Goal: Check status: Check status

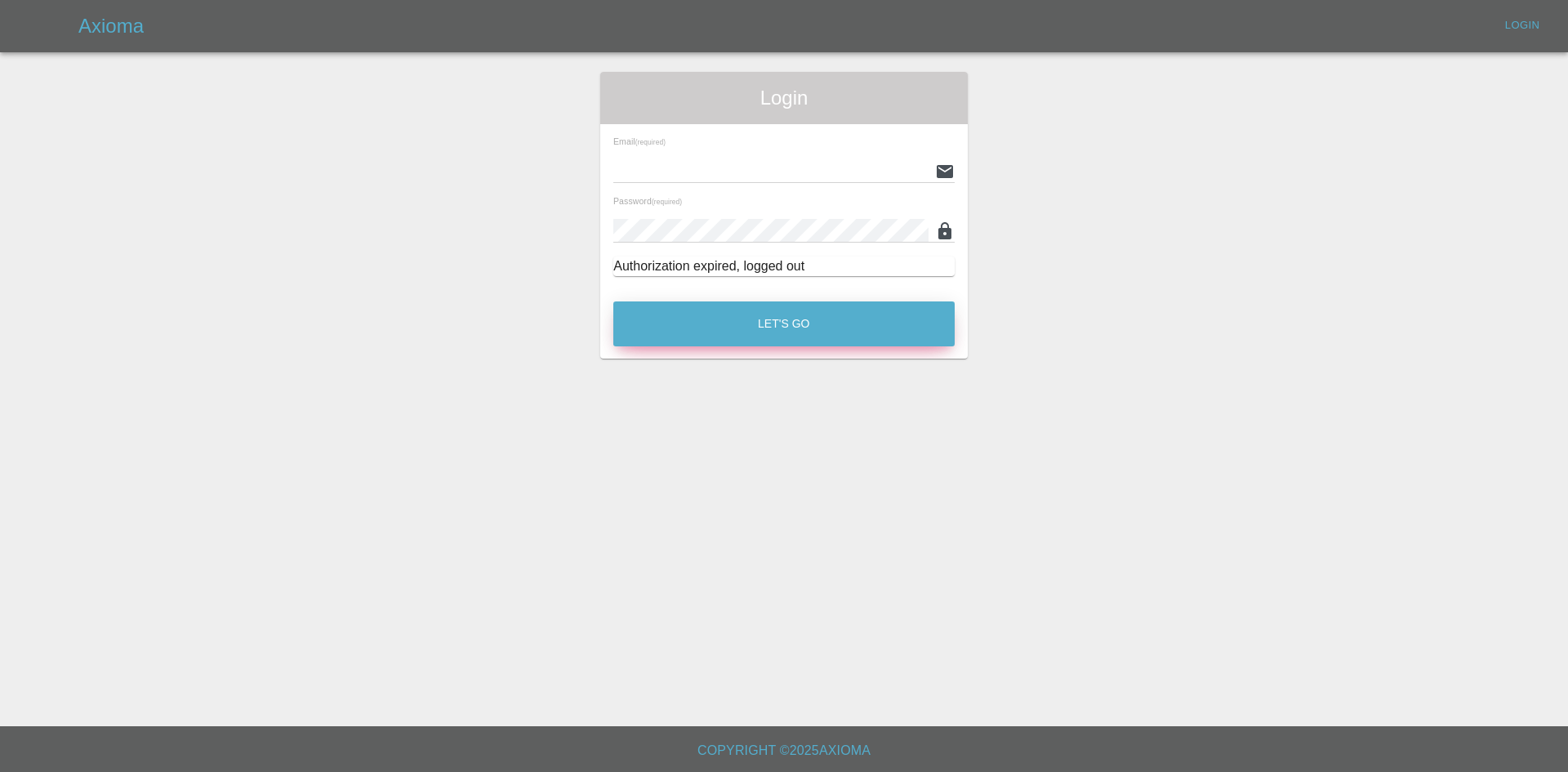
type input "[PERSON_NAME][EMAIL_ADDRESS][PERSON_NAME][DOMAIN_NAME]"
click at [684, 323] on button "Let's Go" at bounding box center [784, 324] width 341 height 45
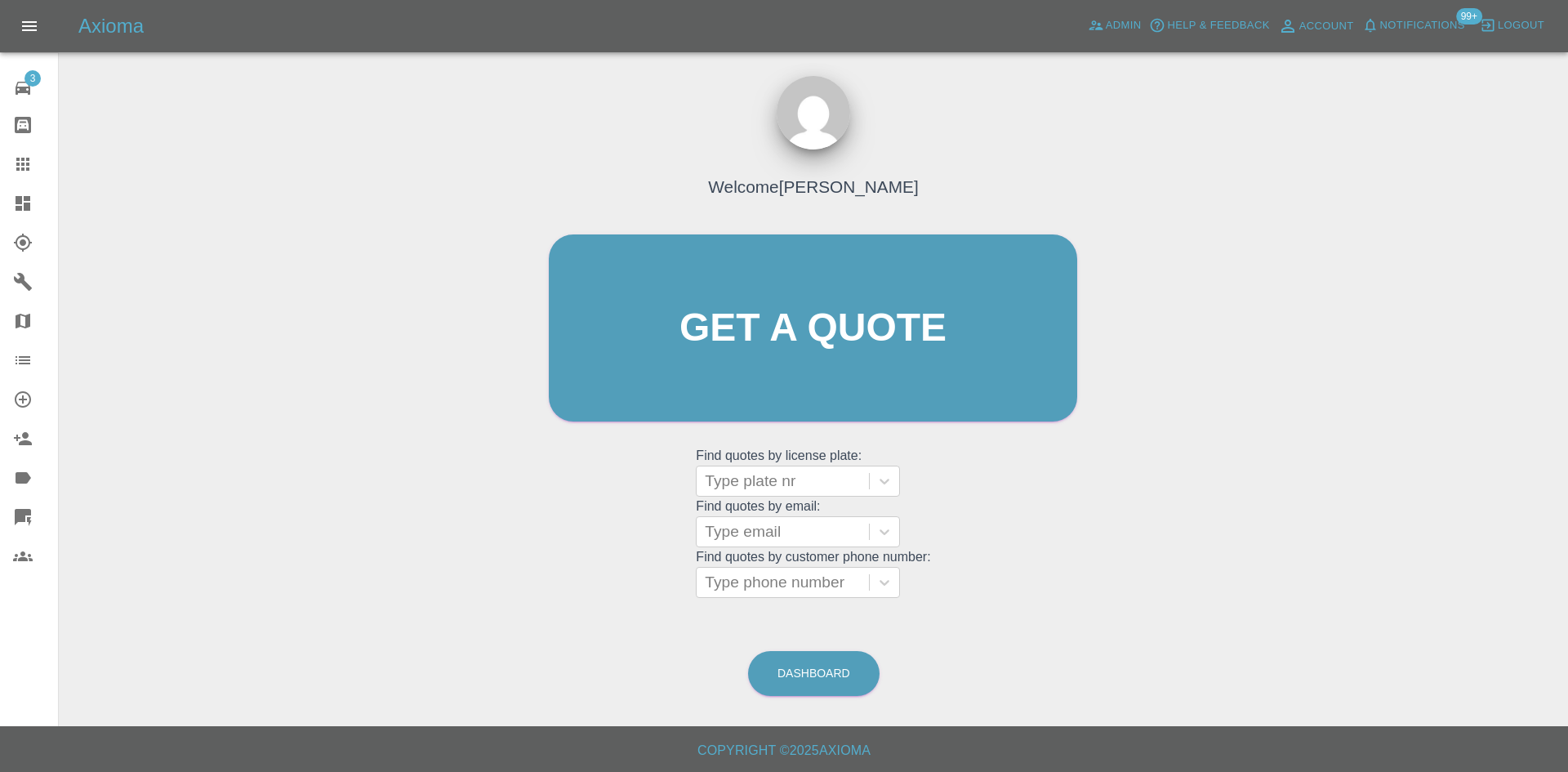
click at [1, 205] on link "Dashboard" at bounding box center [29, 203] width 58 height 39
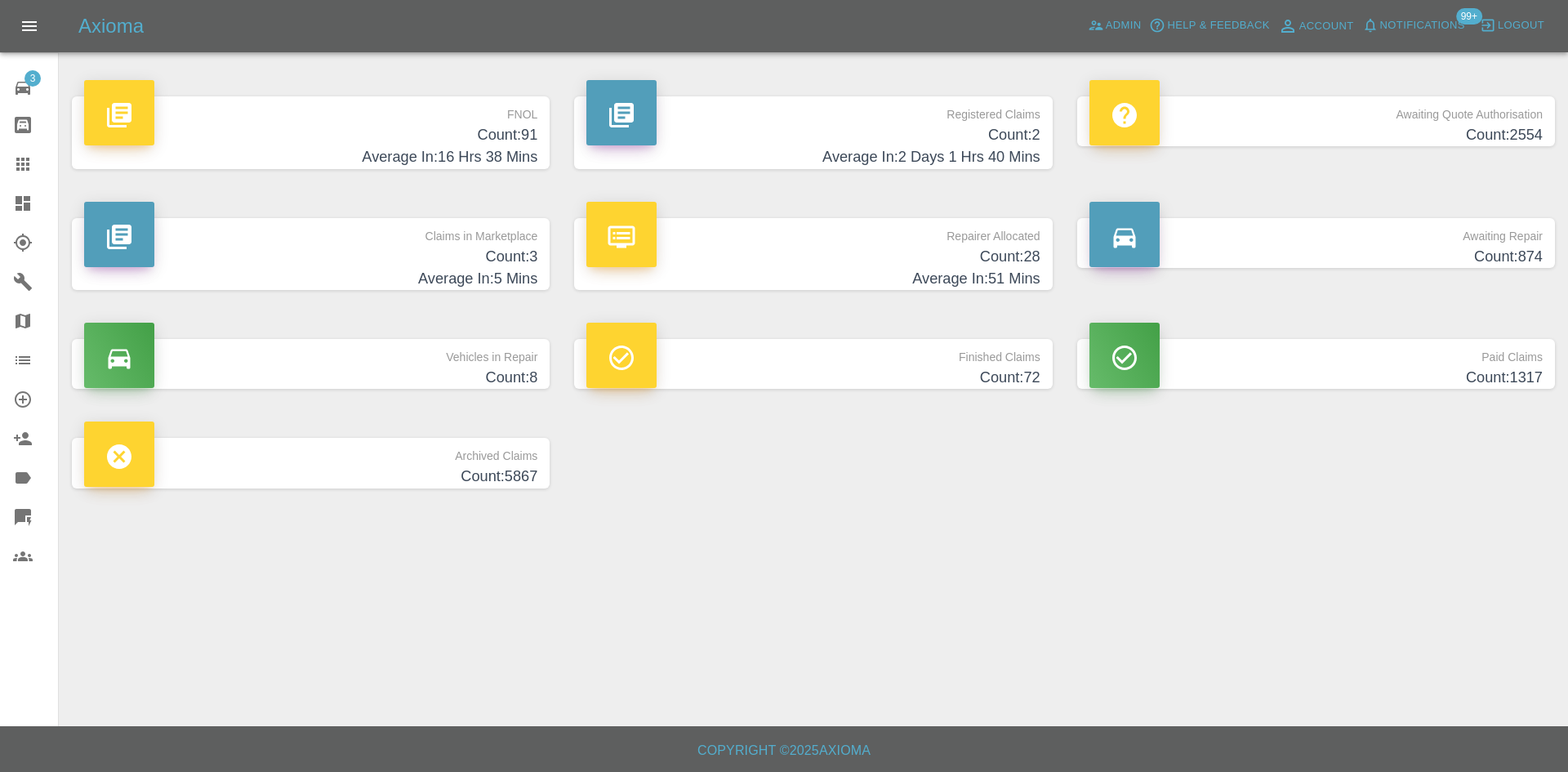
click at [915, 139] on h4 "Count: 2" at bounding box center [813, 135] width 453 height 22
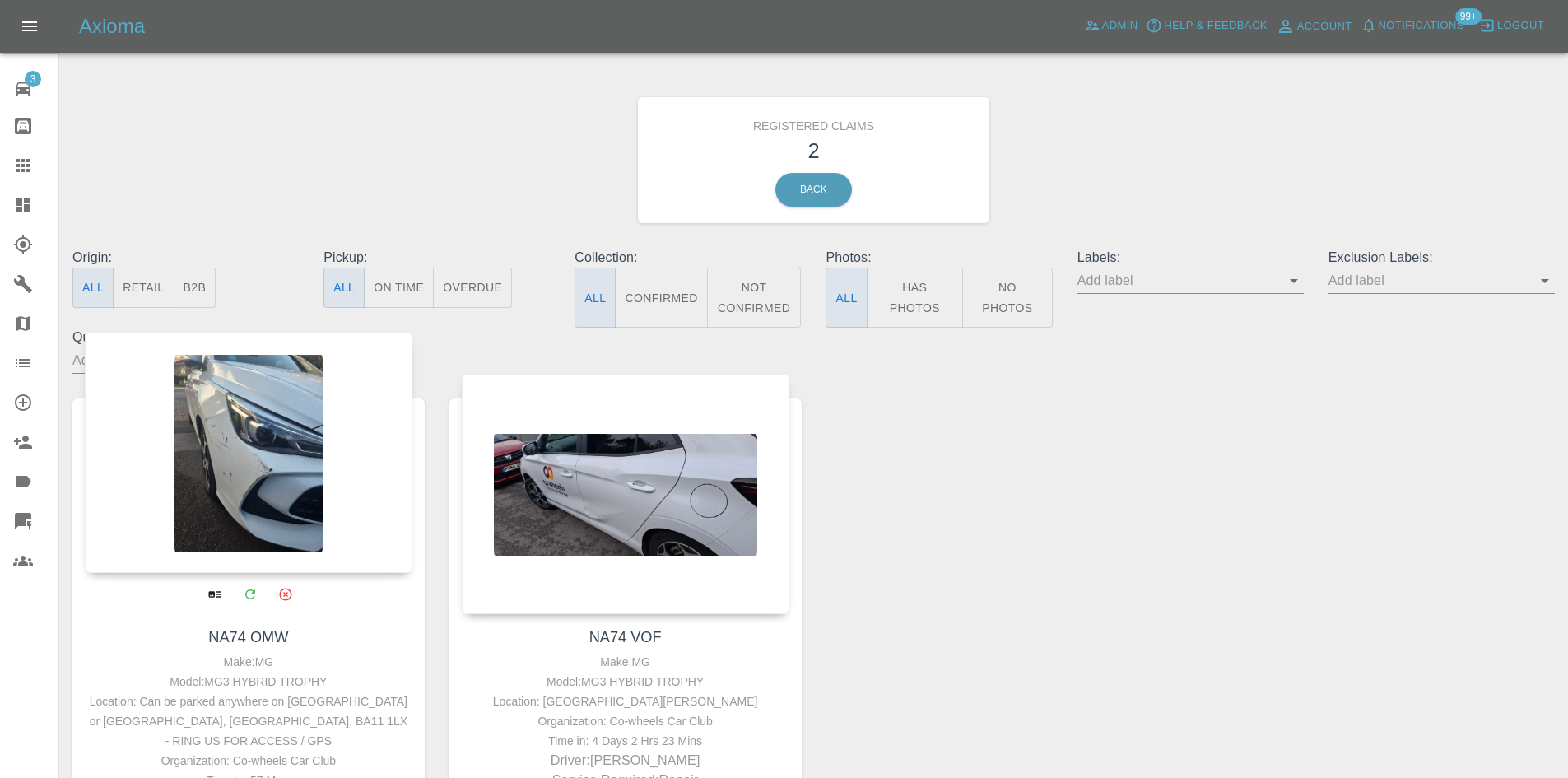
scroll to position [83, 0]
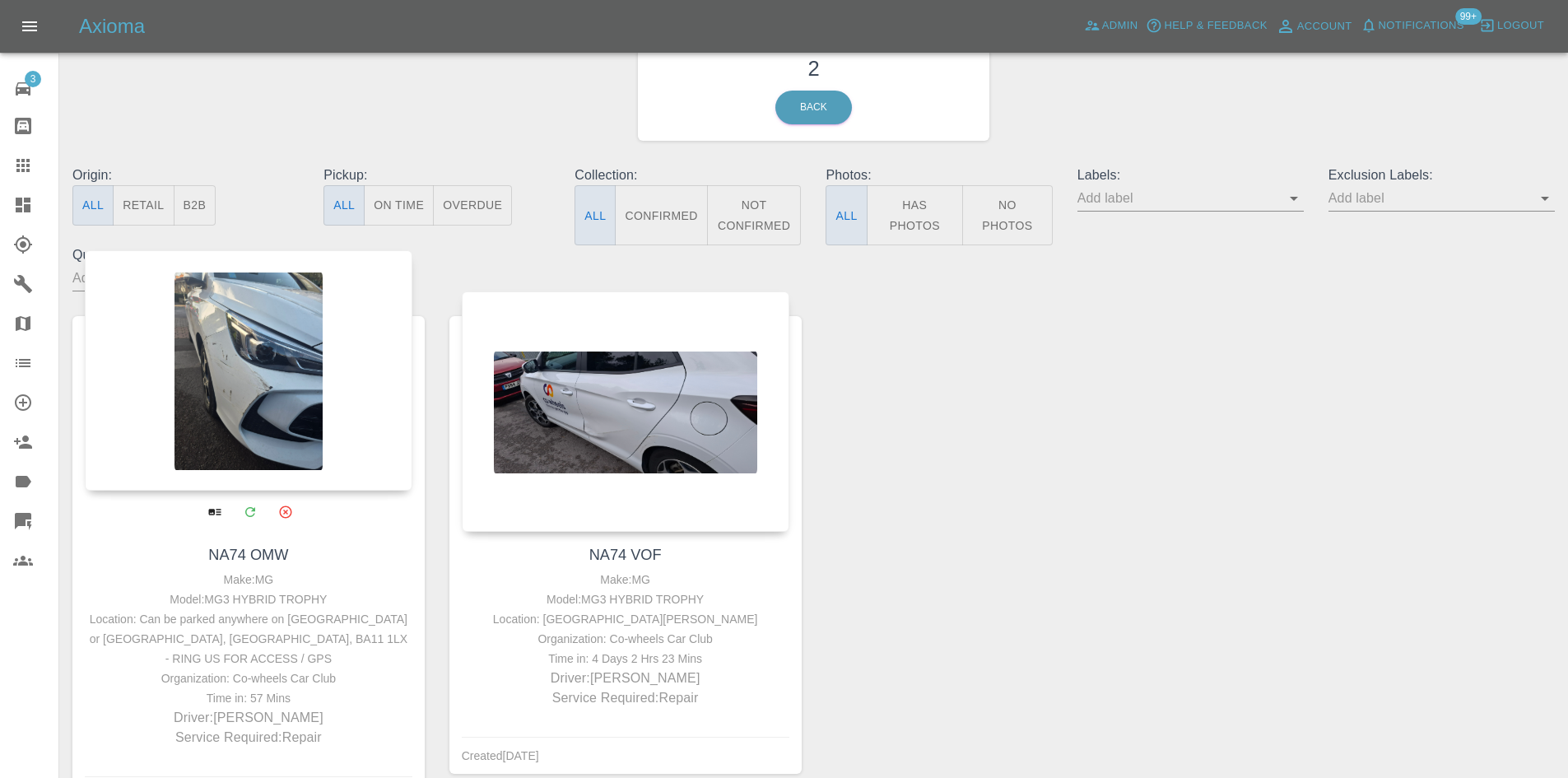
click at [267, 458] on div at bounding box center [248, 371] width 328 height 240
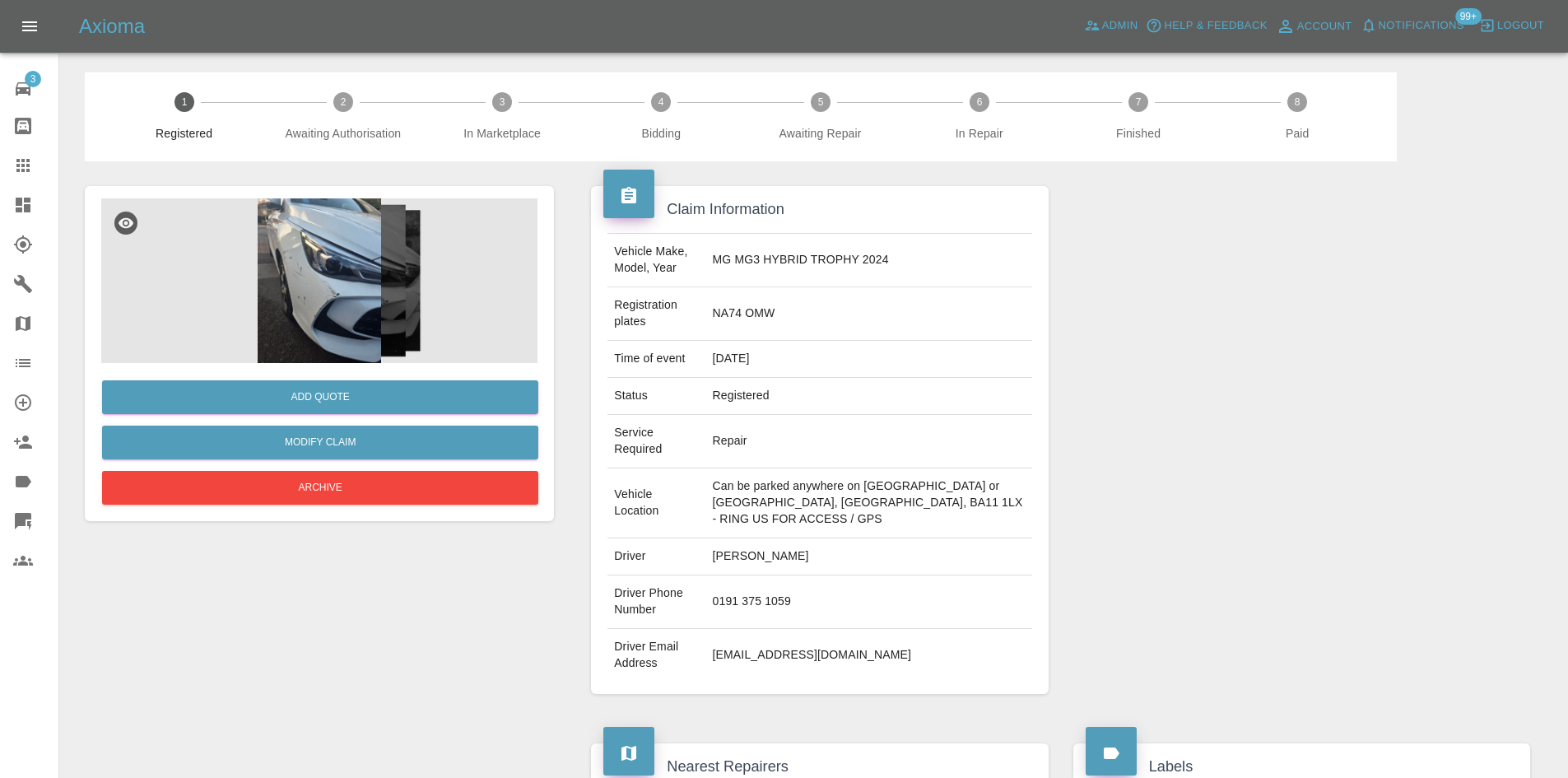
click at [325, 331] on img at bounding box center [319, 280] width 436 height 164
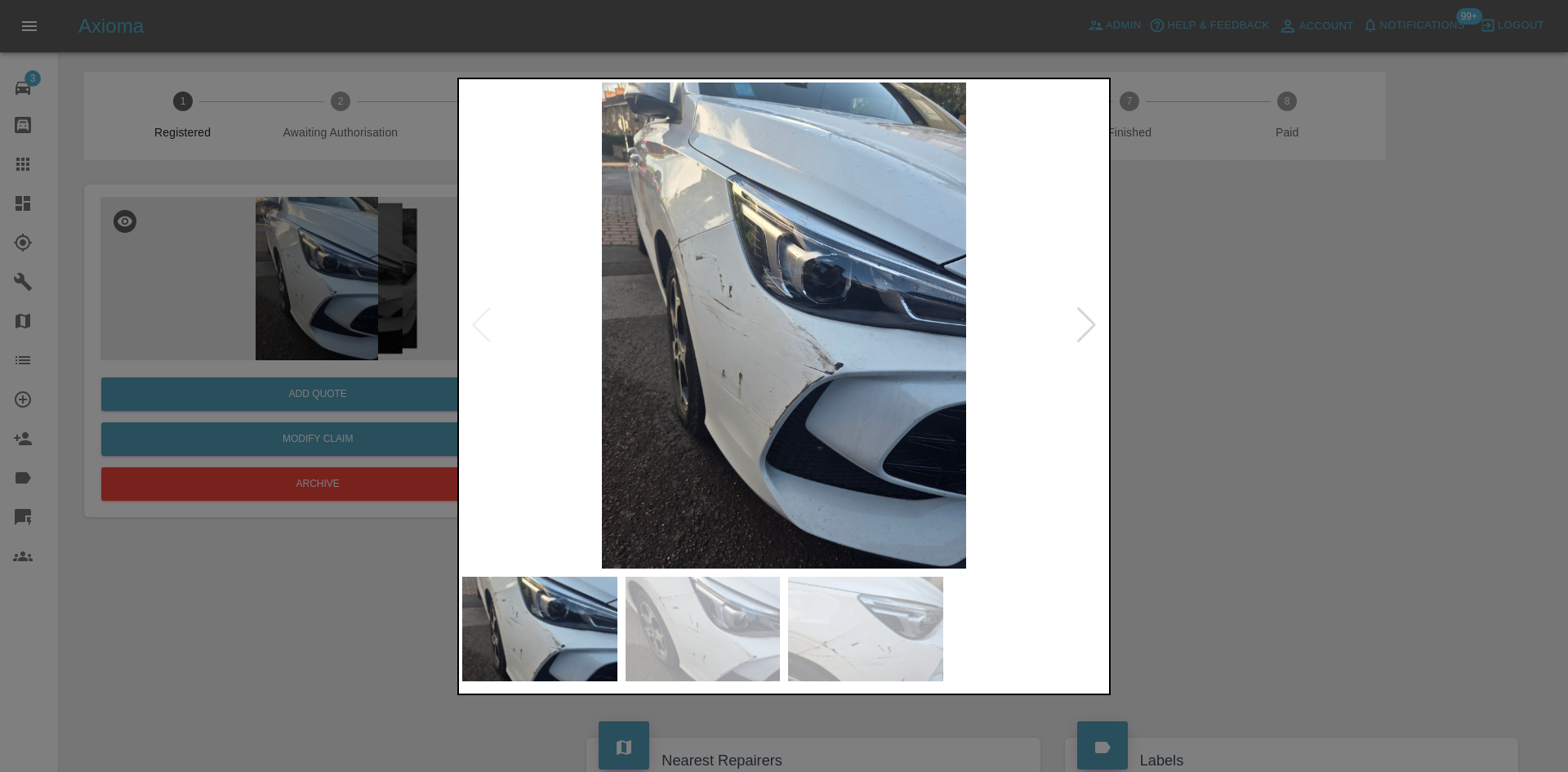
click at [1079, 332] on div at bounding box center [1086, 325] width 22 height 36
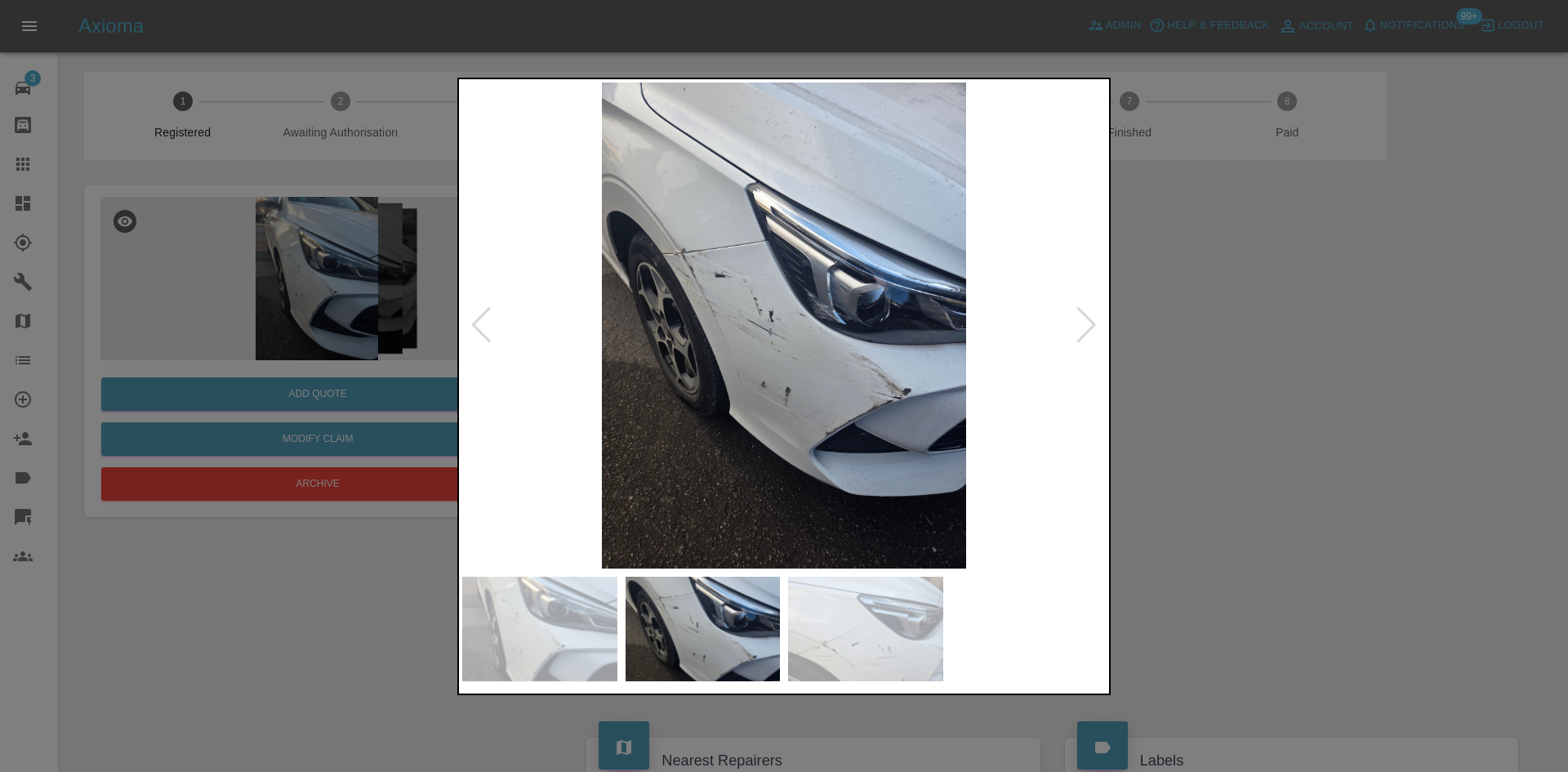
click at [1079, 332] on div at bounding box center [1086, 325] width 22 height 36
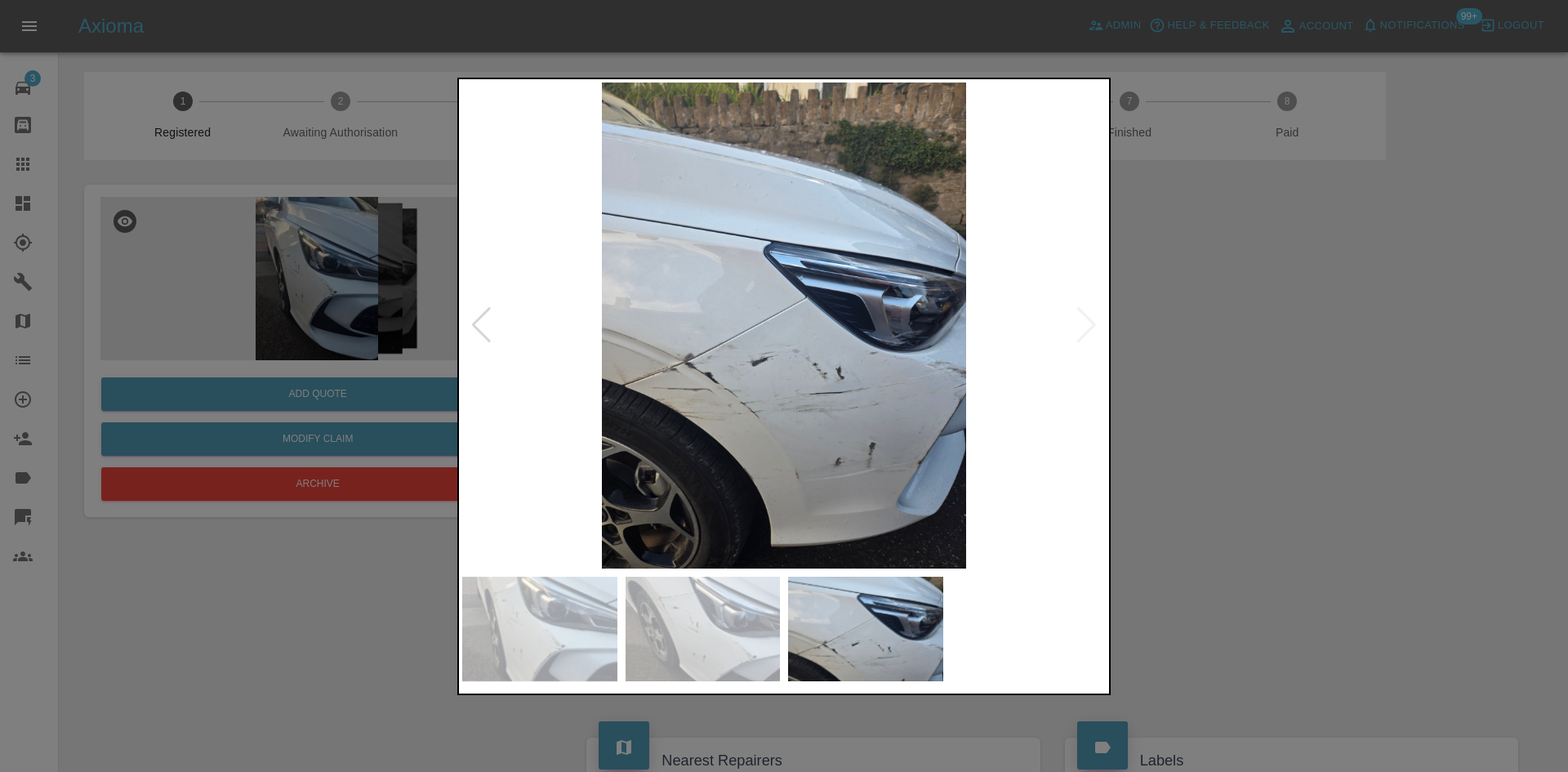
click at [1366, 326] on div at bounding box center [784, 386] width 1568 height 772
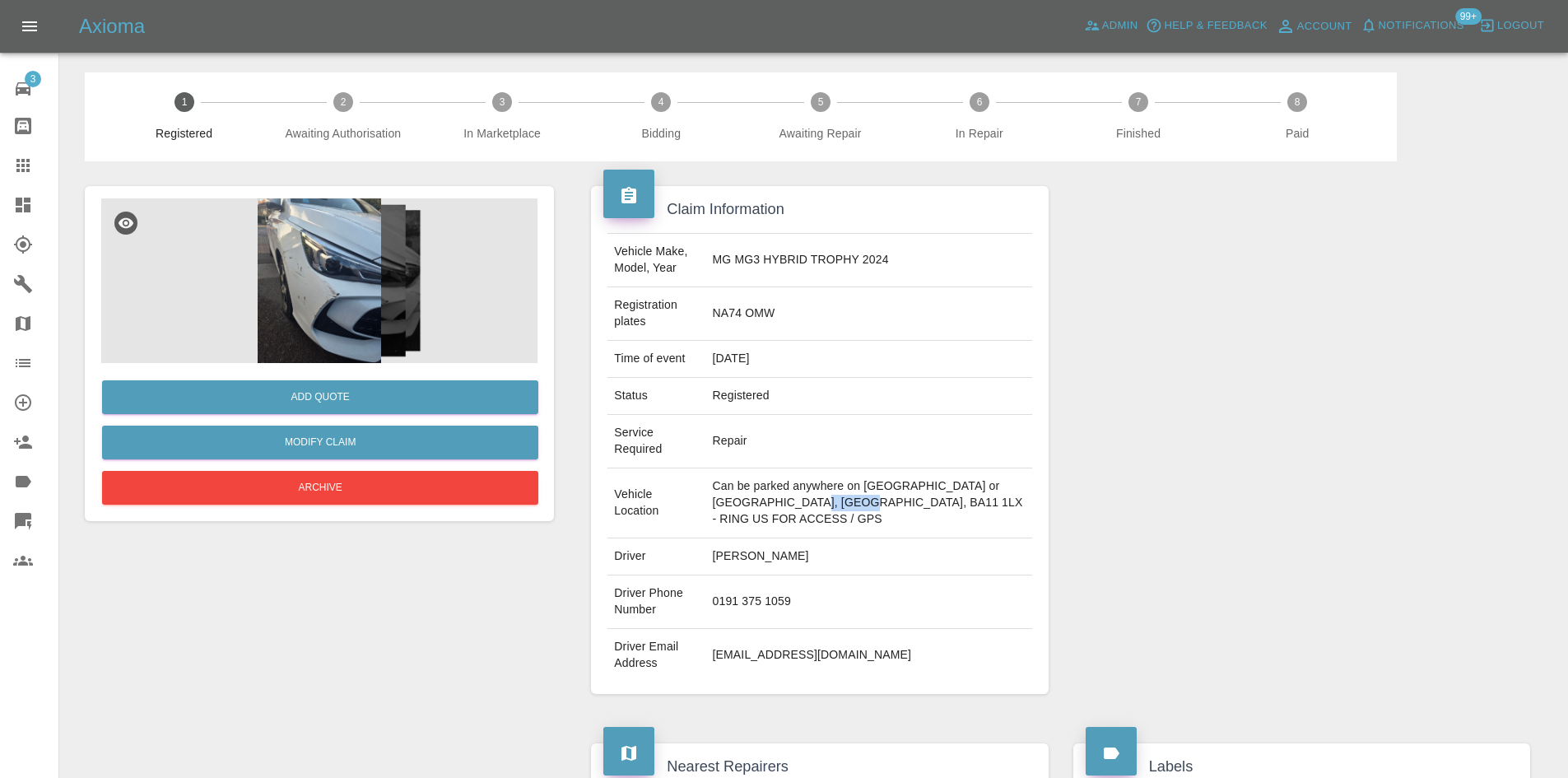
drag, startPoint x: 829, startPoint y: 485, endPoint x: 880, endPoint y: 494, distance: 51.8
click at [880, 494] on td "Can be parked anywhere on [GEOGRAPHIC_DATA] or [GEOGRAPHIC_DATA], [GEOGRAPHIC_D…" at bounding box center [869, 503] width 326 height 70
copy td "BA11 1LX"
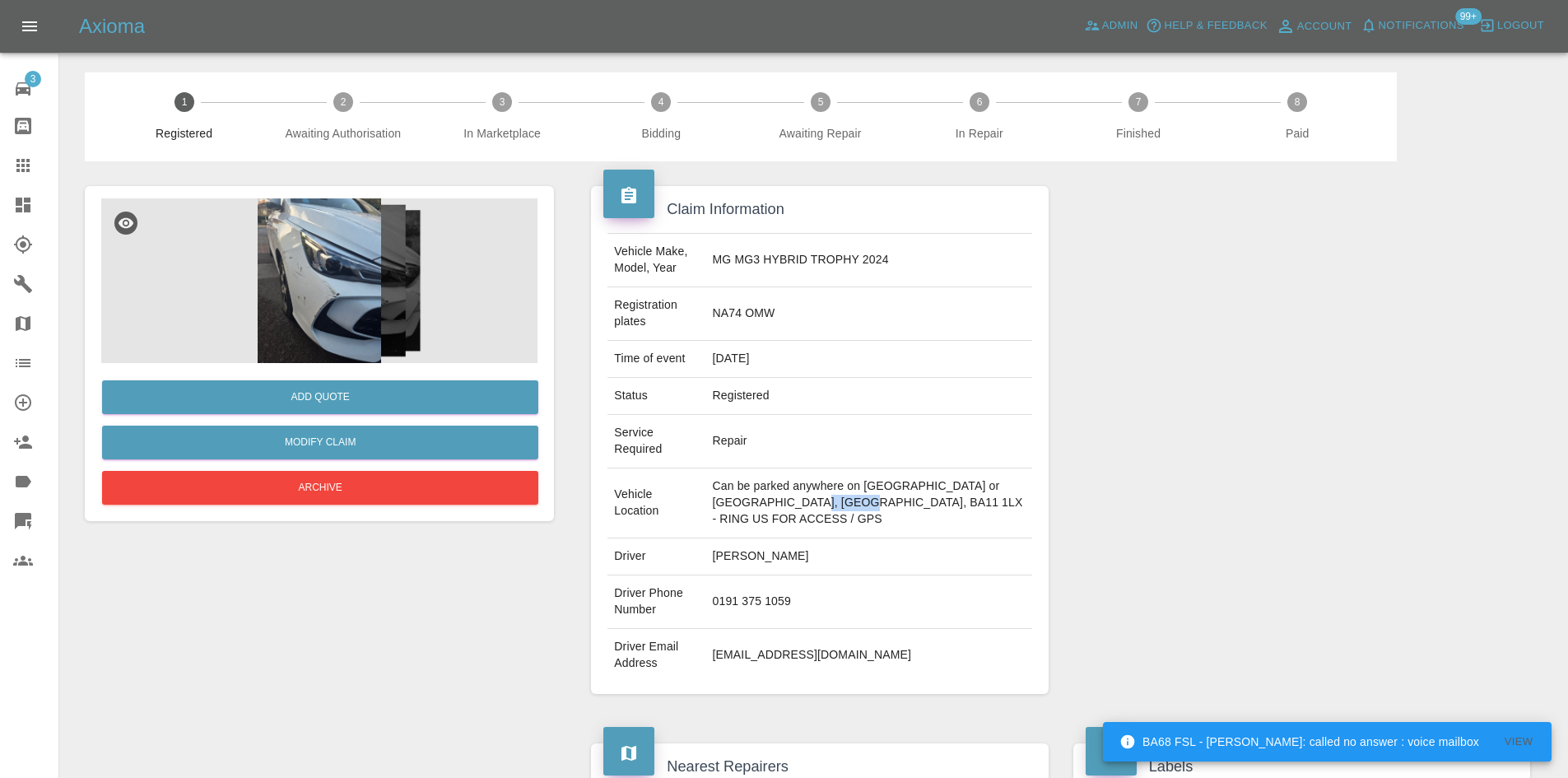
click at [20, 194] on link "Dashboard" at bounding box center [29, 205] width 59 height 39
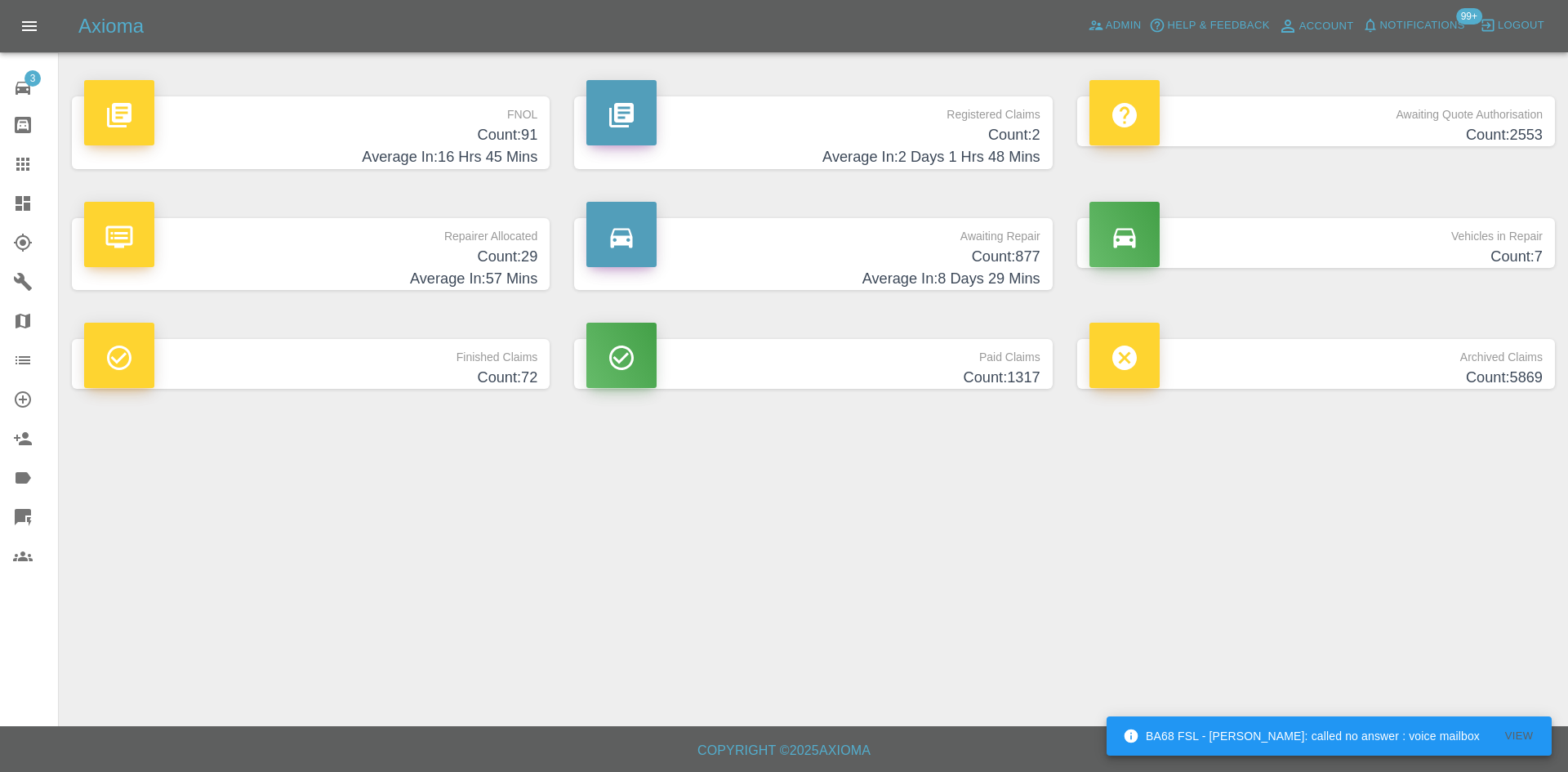
click at [253, 149] on h4 "Average In: 16 Hrs 45 Mins" at bounding box center [310, 157] width 453 height 22
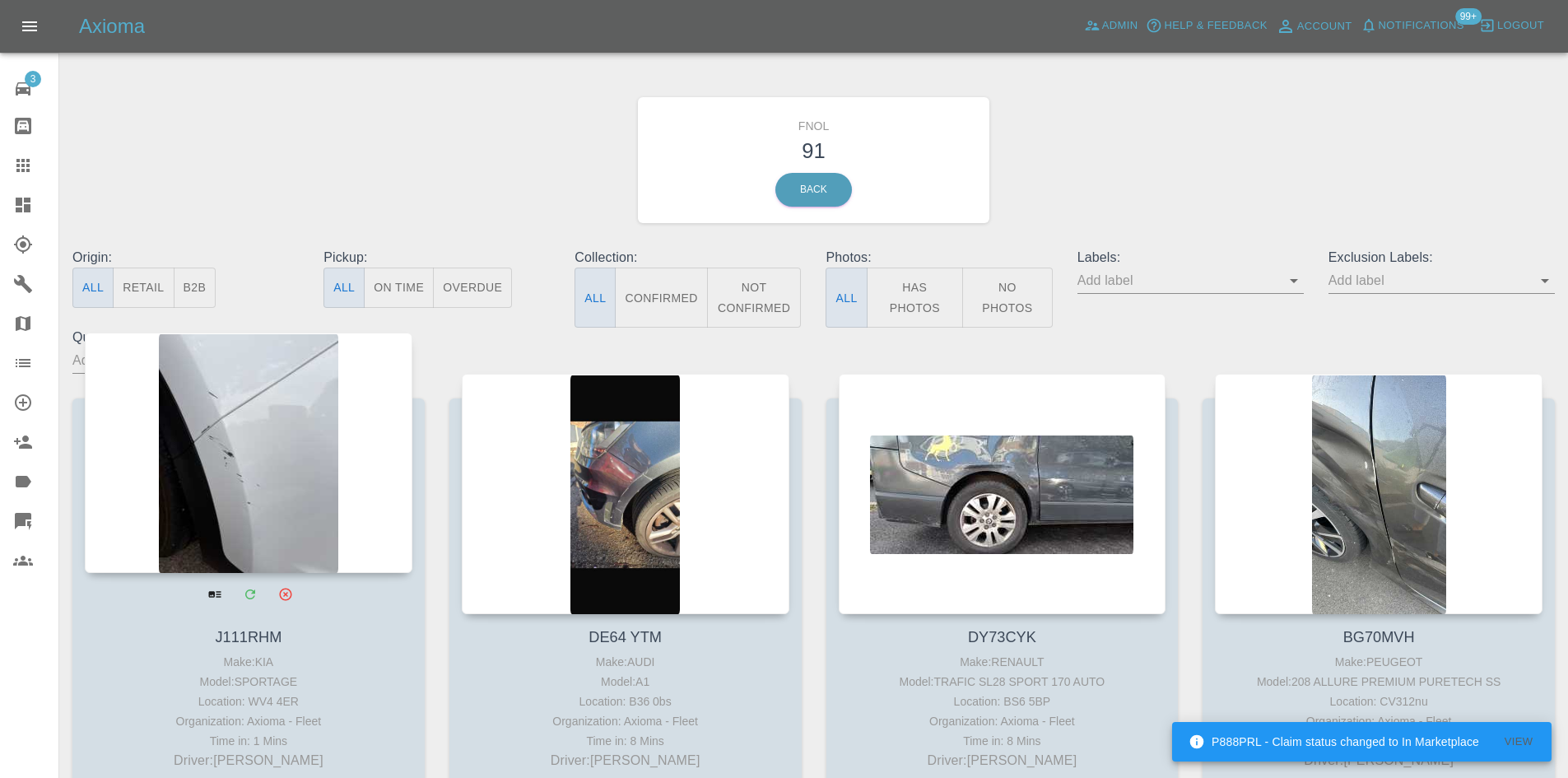
click at [265, 385] on div at bounding box center [248, 453] width 328 height 240
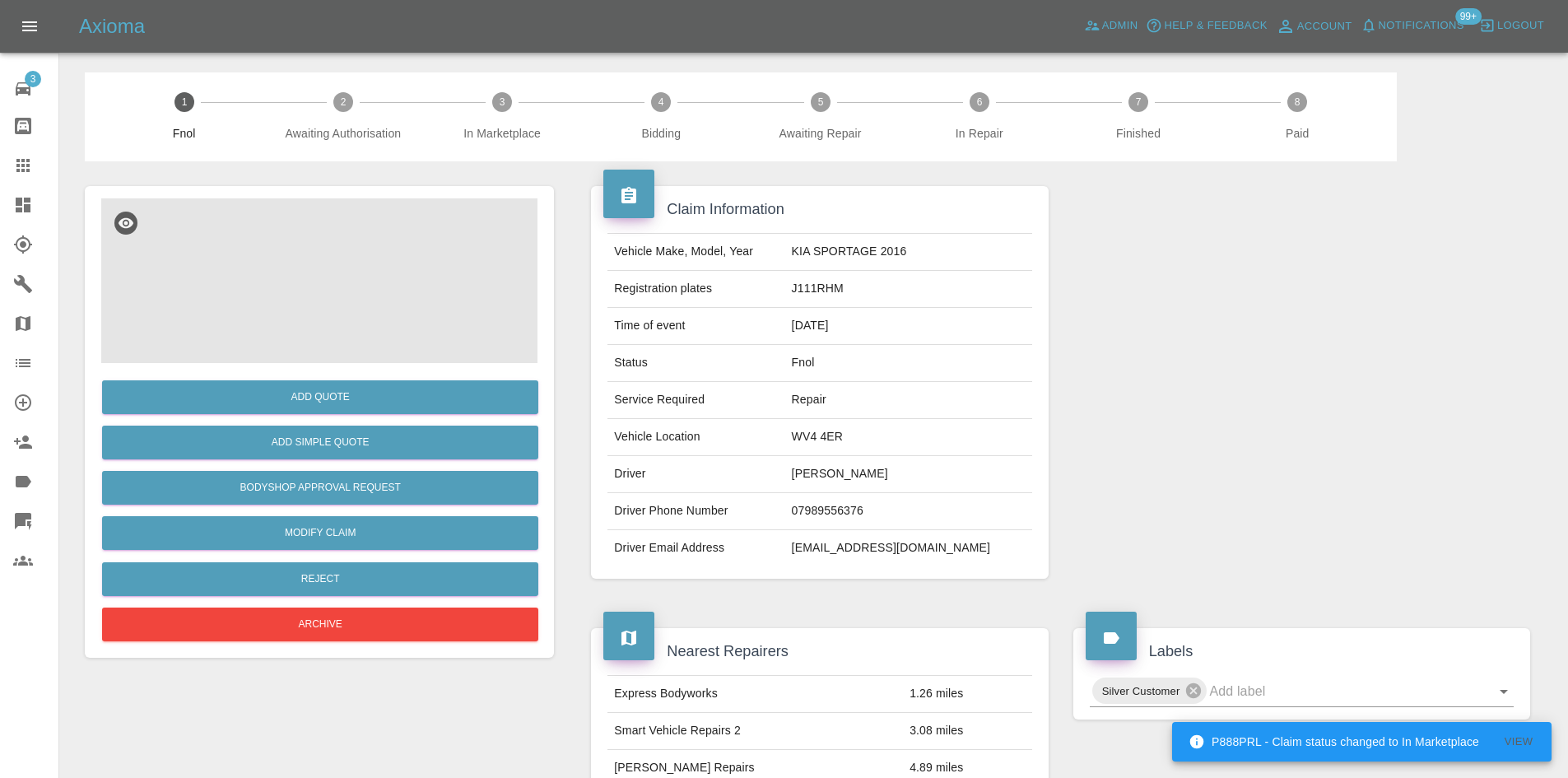
click at [297, 261] on img at bounding box center [319, 280] width 436 height 164
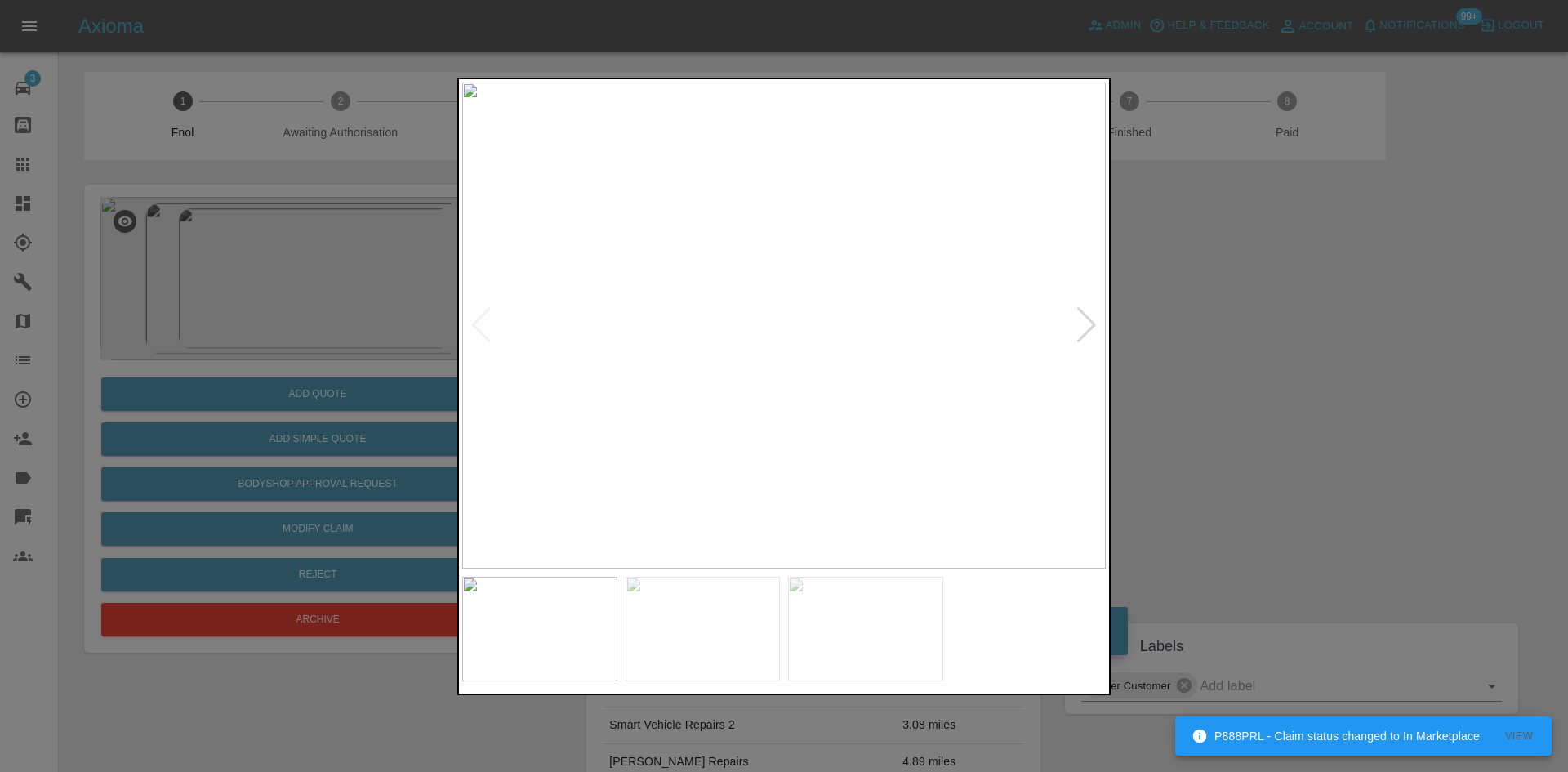
click at [1080, 329] on div at bounding box center [1086, 325] width 22 height 36
click at [1157, 344] on div at bounding box center [784, 386] width 1568 height 772
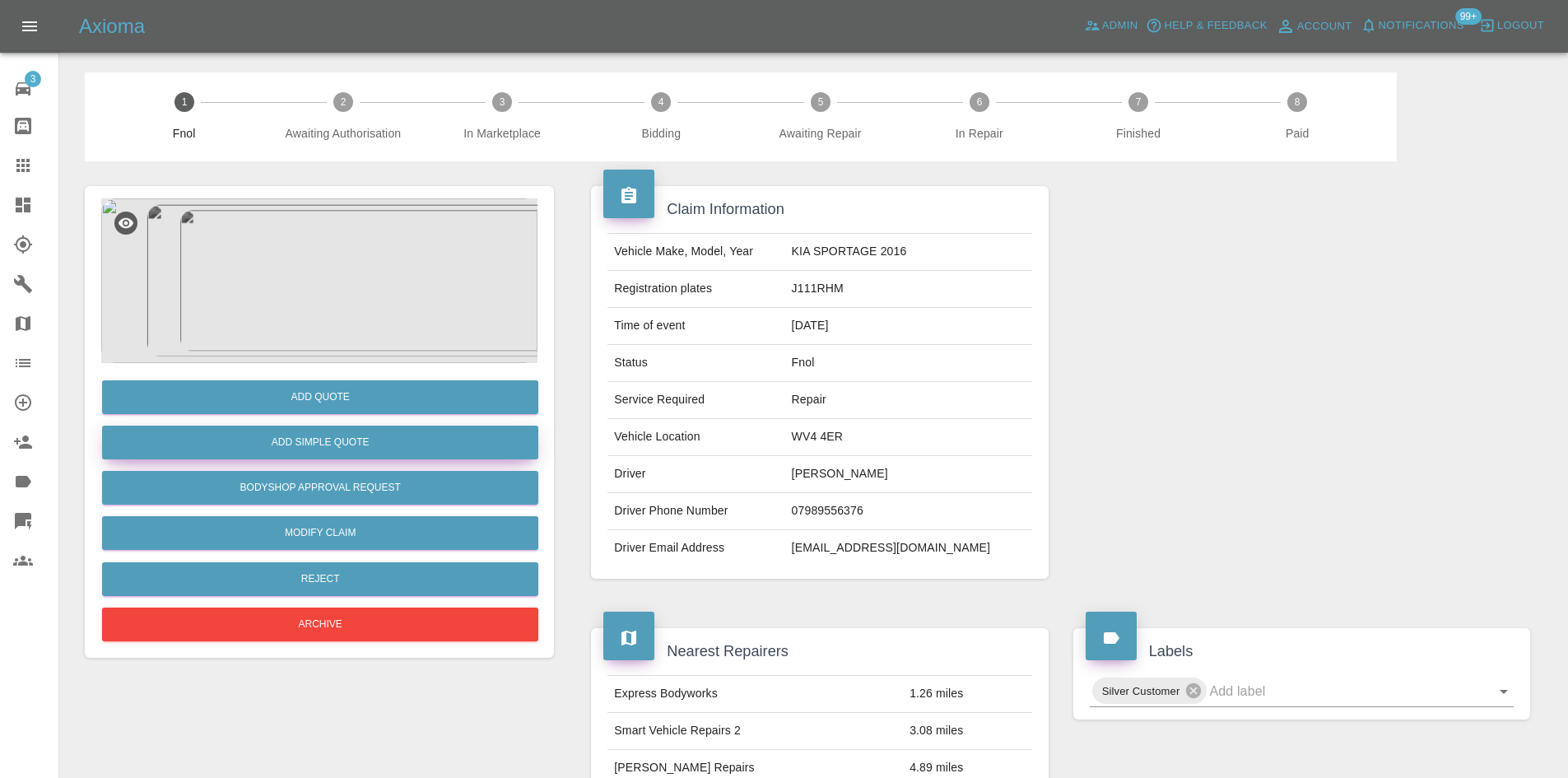
click at [378, 438] on button "Add Simple Quote" at bounding box center [320, 443] width 436 height 34
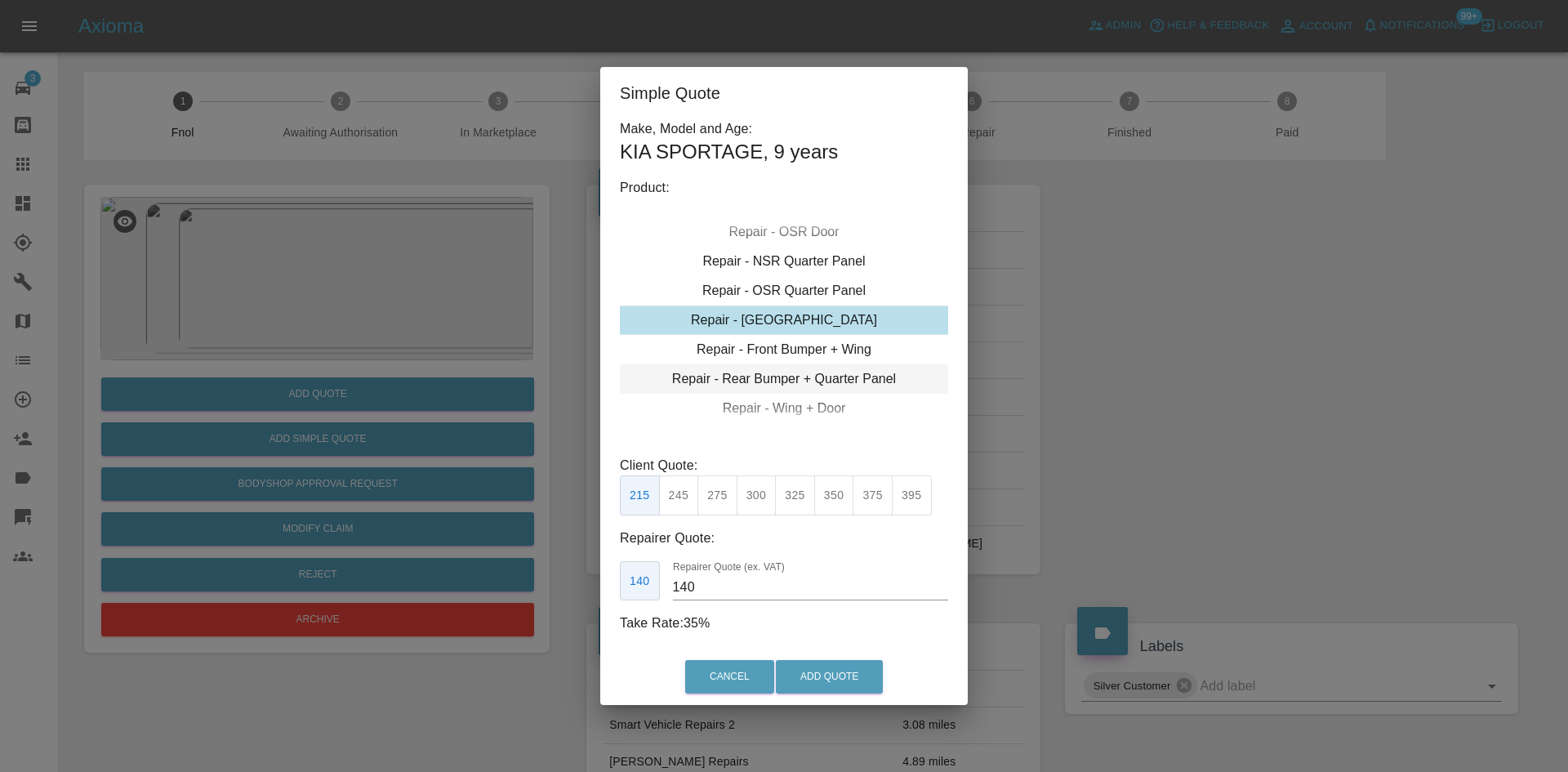
click at [775, 378] on div "Repair - Rear Bumper + Quarter Panel" at bounding box center [784, 379] width 328 height 29
click at [680, 512] on button "325" at bounding box center [678, 495] width 40 height 40
type input "200"
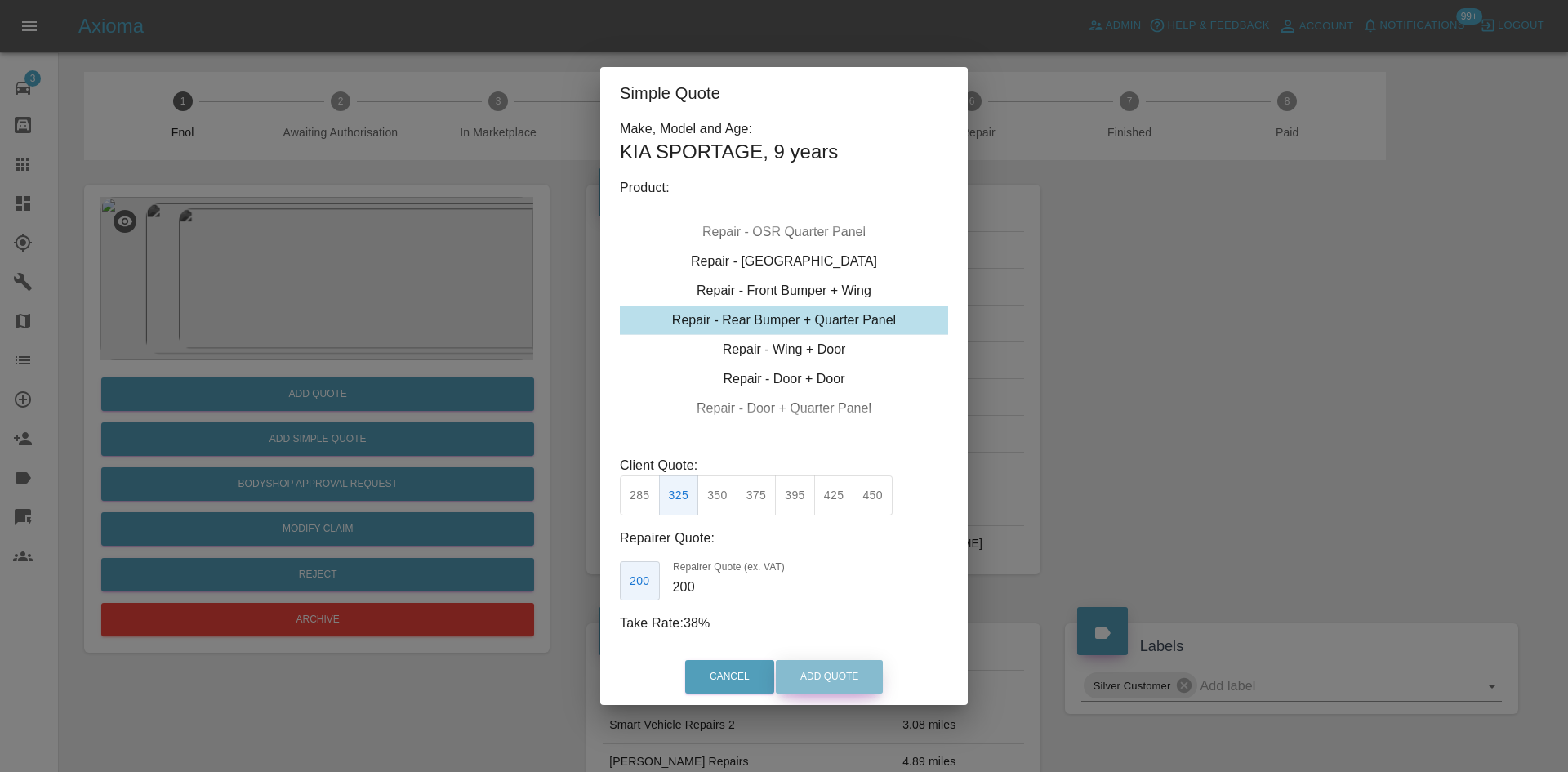
click at [830, 689] on button "Add Quote" at bounding box center [829, 677] width 107 height 34
click at [834, 680] on div "Cancel Add Quote" at bounding box center [784, 677] width 368 height 55
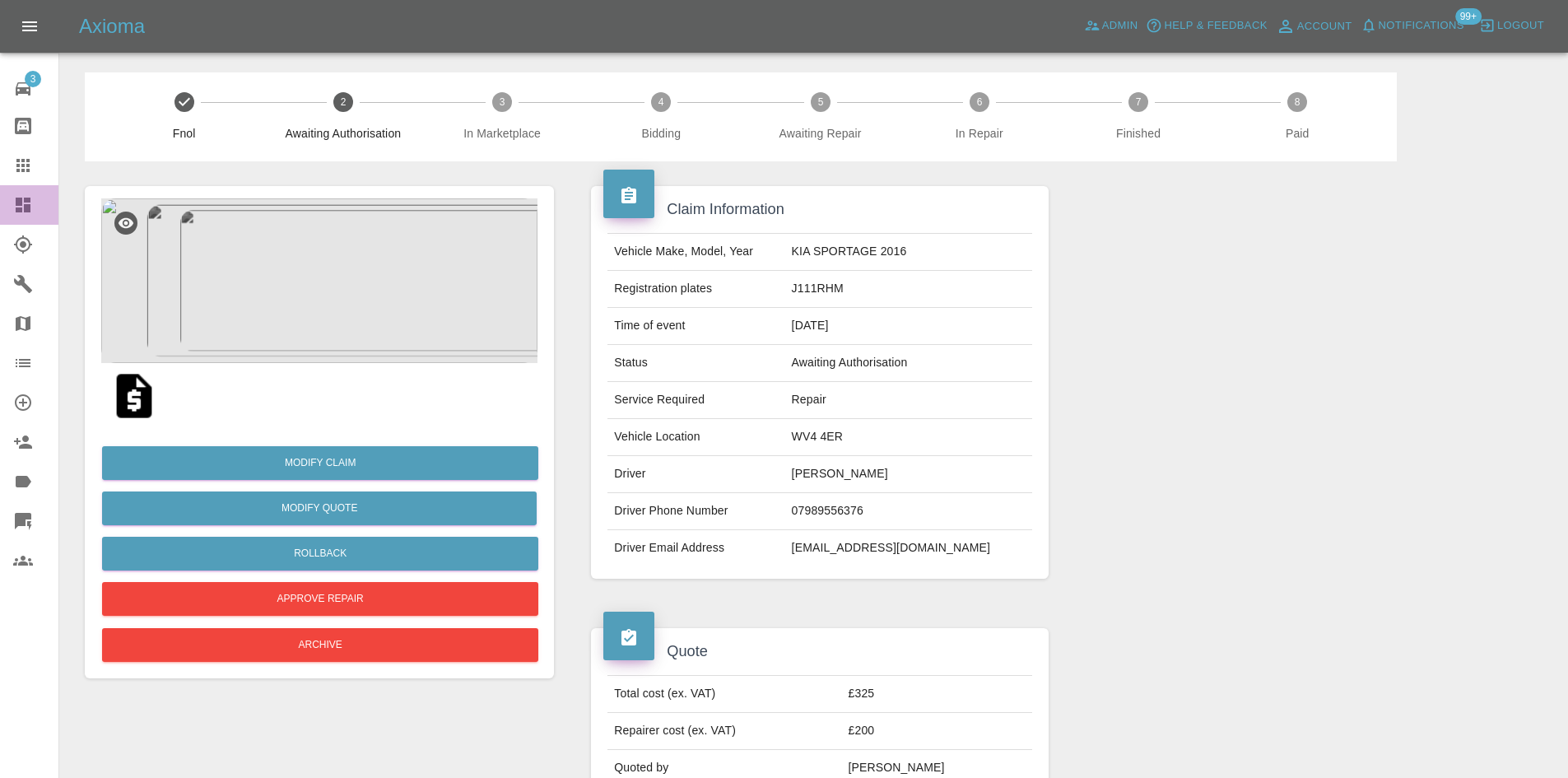
click at [31, 221] on link "Dashboard" at bounding box center [29, 205] width 59 height 39
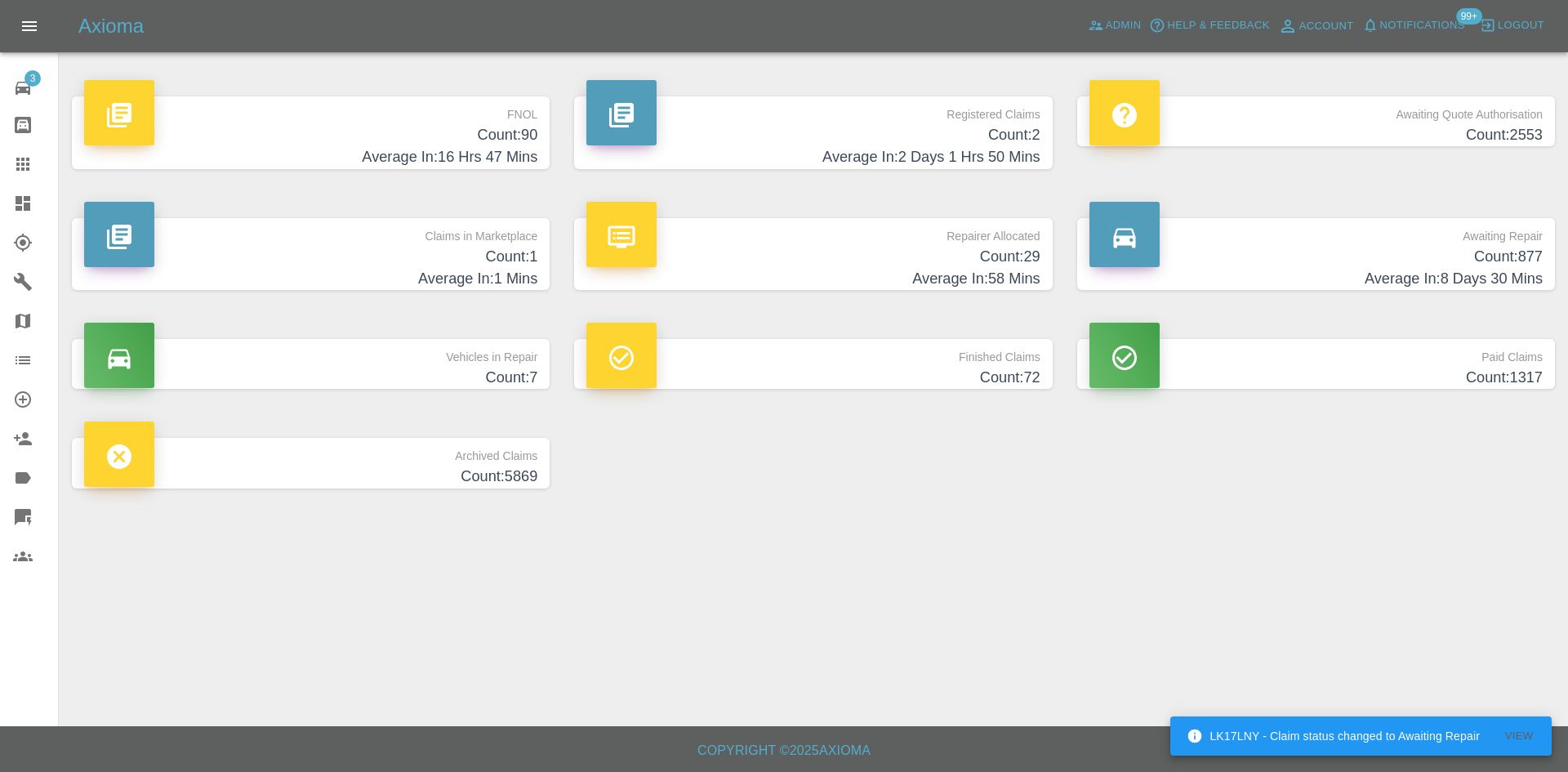
drag, startPoint x: 45, startPoint y: 179, endPoint x: 91, endPoint y: 199, distance: 50.2
click at [45, 179] on link "Claims" at bounding box center [29, 164] width 58 height 39
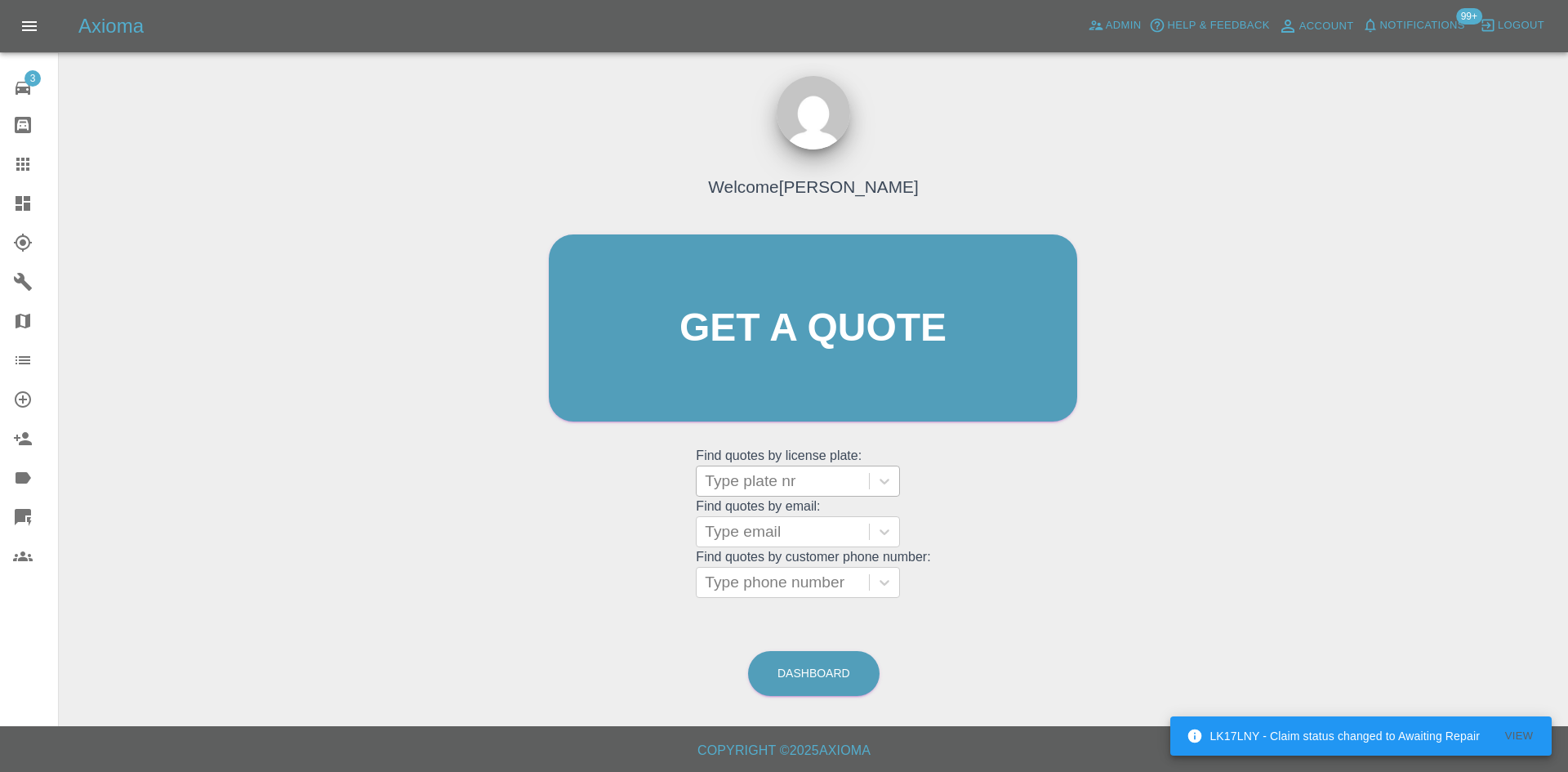
click at [789, 476] on div at bounding box center [782, 482] width 156 height 23
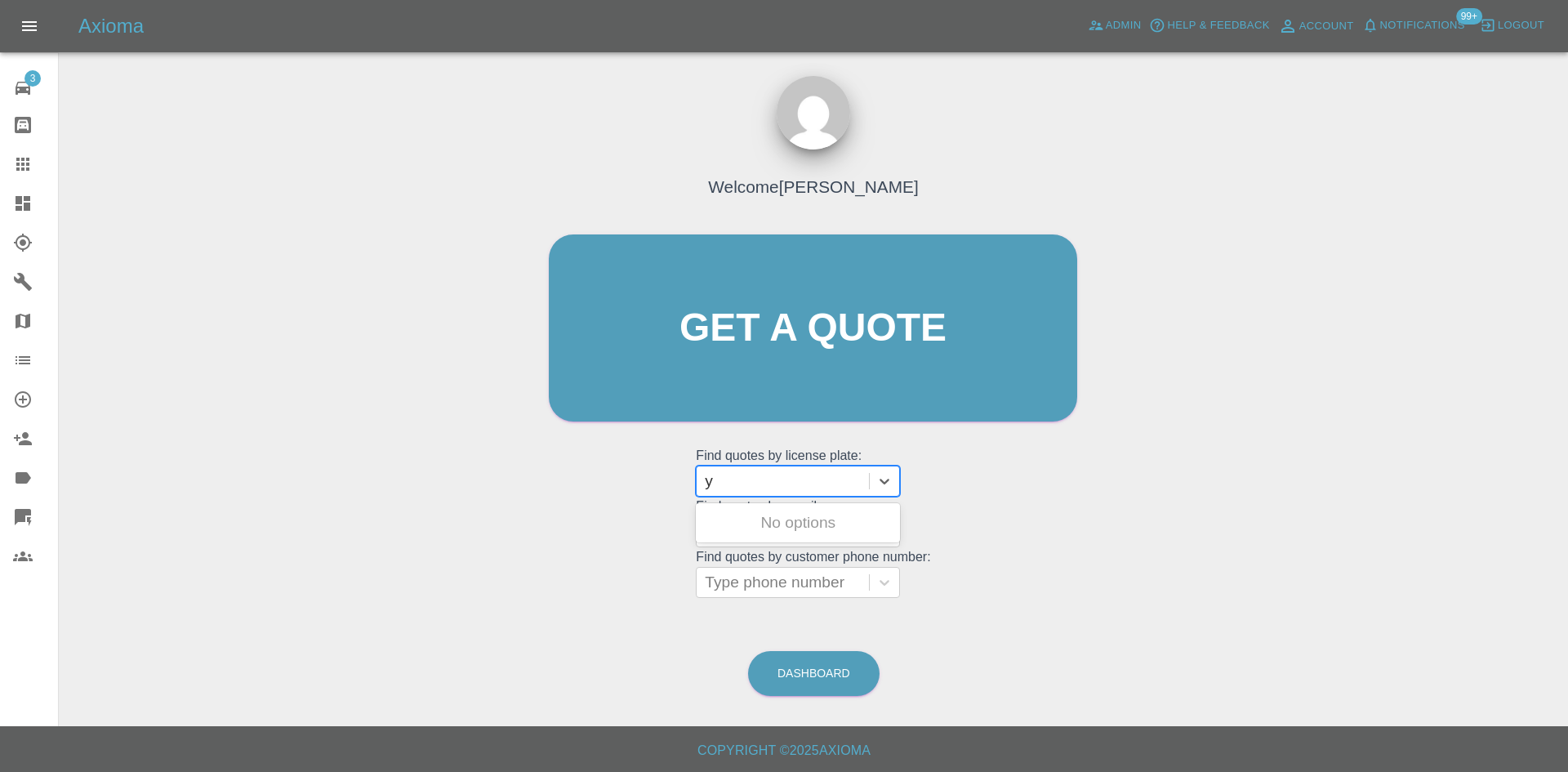
type input "y"
click at [19, 171] on icon at bounding box center [23, 164] width 13 height 13
click at [742, 470] on div at bounding box center [782, 482] width 156 height 23
paste input "[URL][DOMAIN_NAME]"
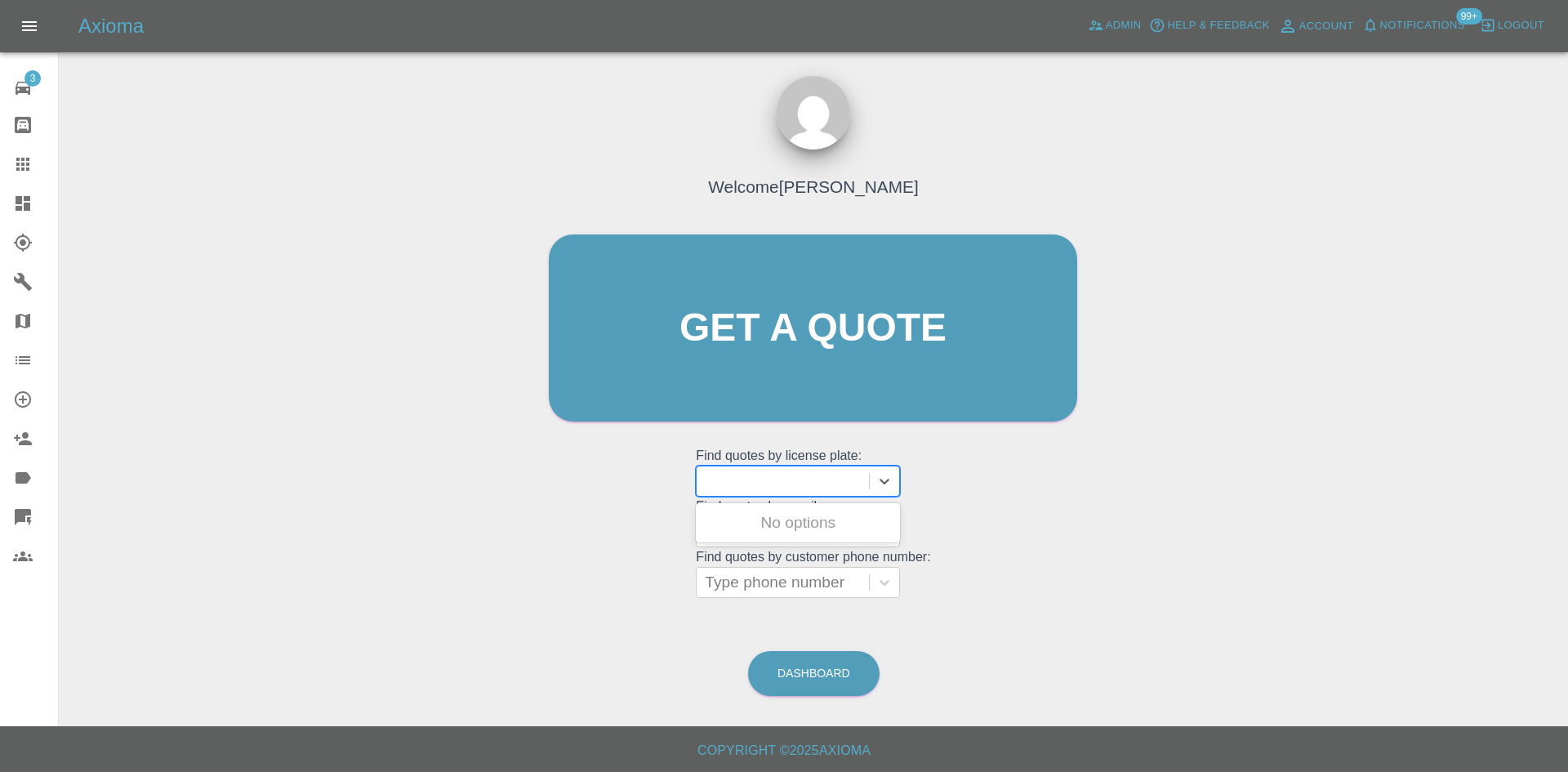
type input "[URL][DOMAIN_NAME]"
click at [760, 499] on grid "Find quotes by email: Type email" at bounding box center [813, 523] width 235 height 49
click at [762, 491] on div at bounding box center [782, 482] width 156 height 23
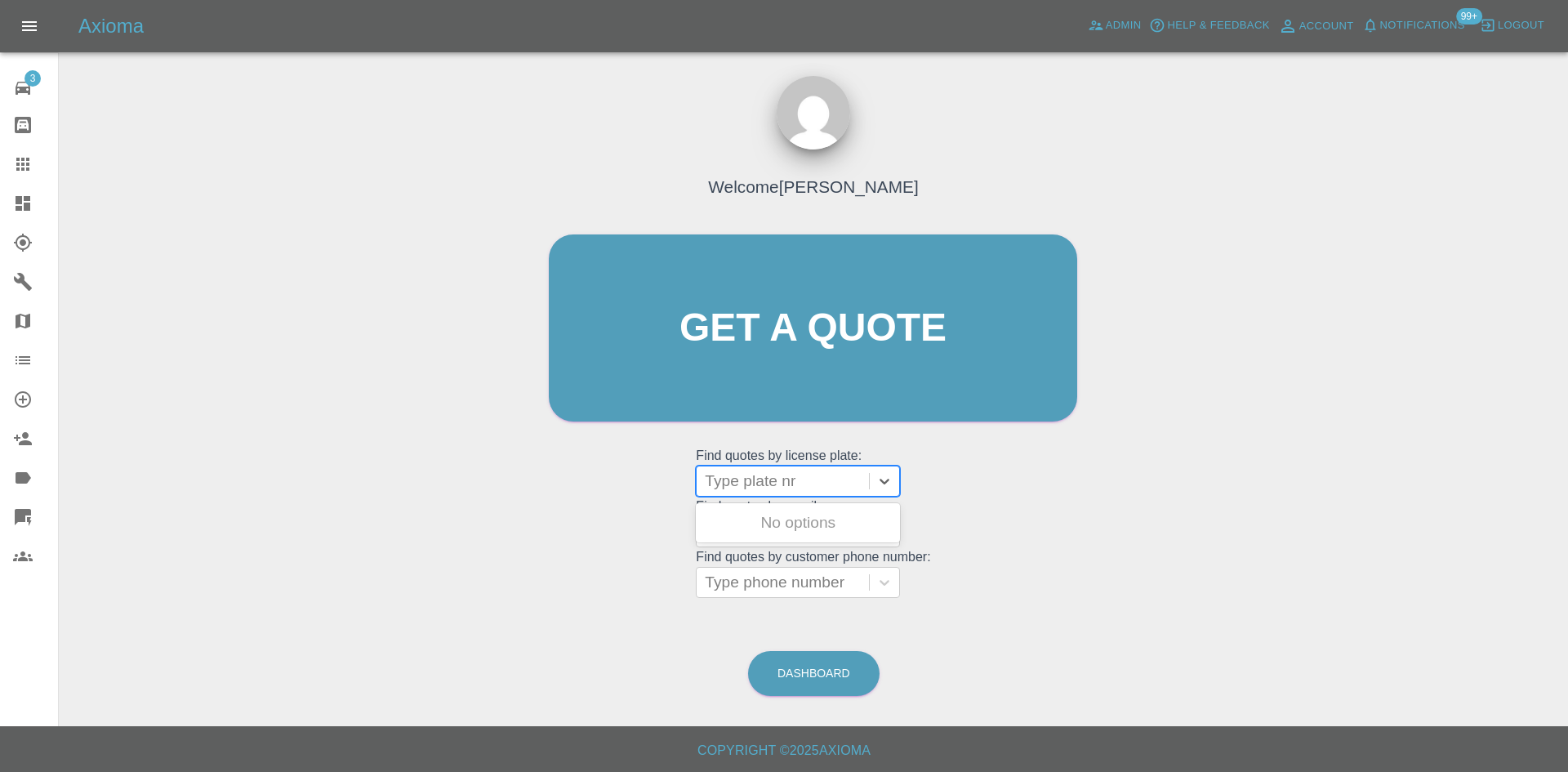
click at [769, 470] on div at bounding box center [782, 482] width 156 height 23
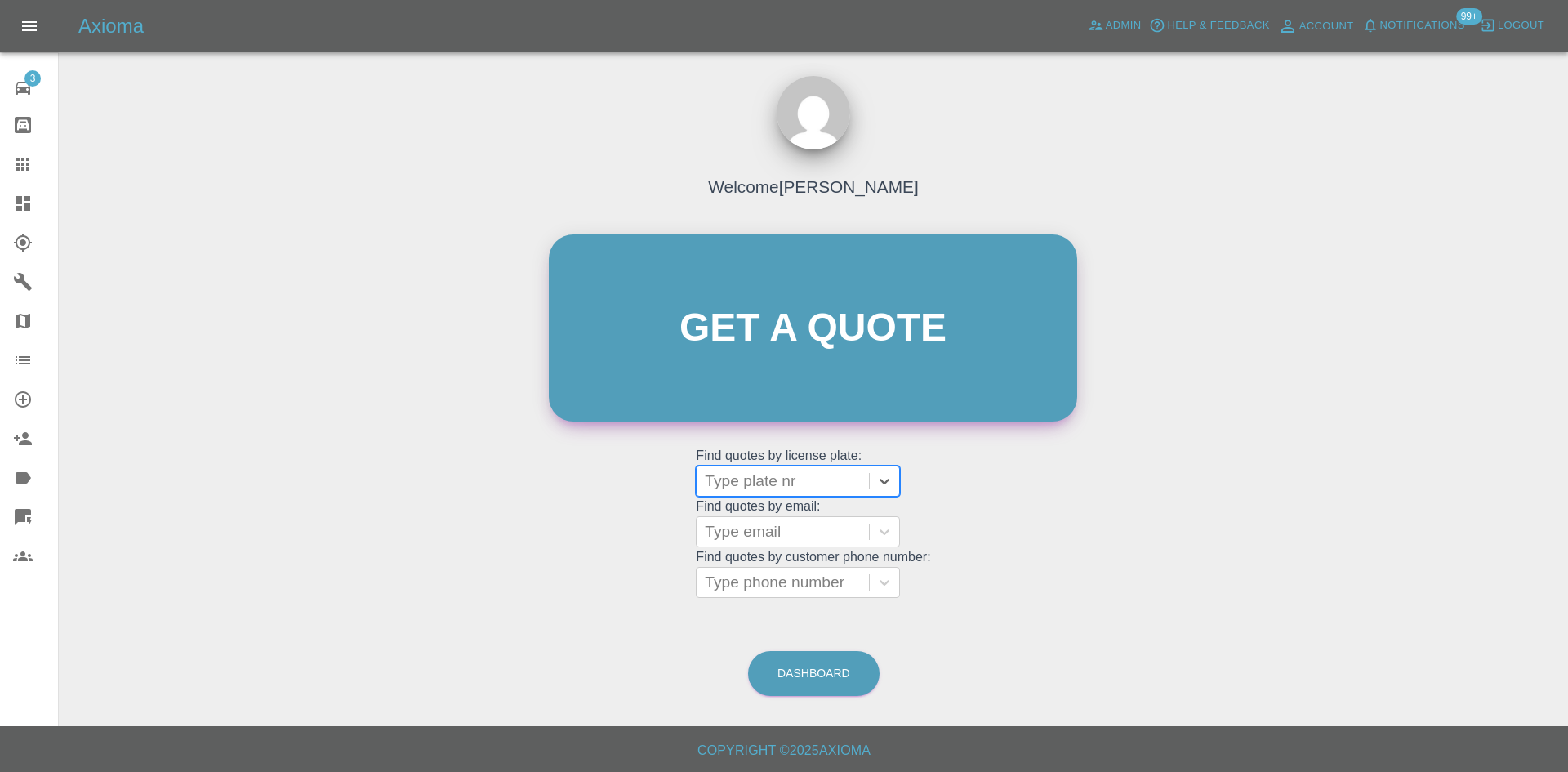
paste input "[URL][DOMAIN_NAME]"
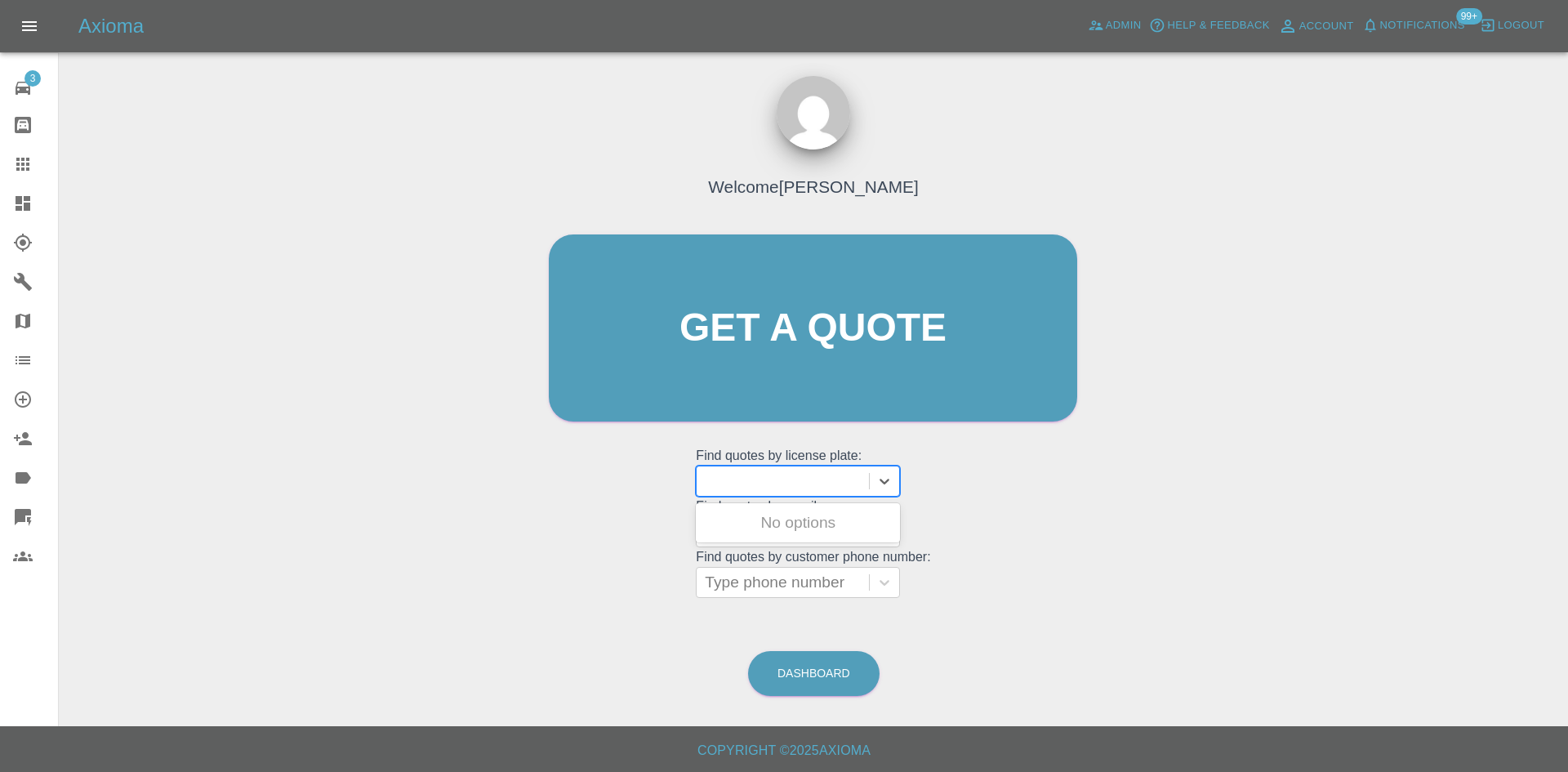
type input "[URL][DOMAIN_NAME]"
click at [808, 467] on grid "Find quotes by license plate: Type plate nr" at bounding box center [813, 472] width 235 height 49
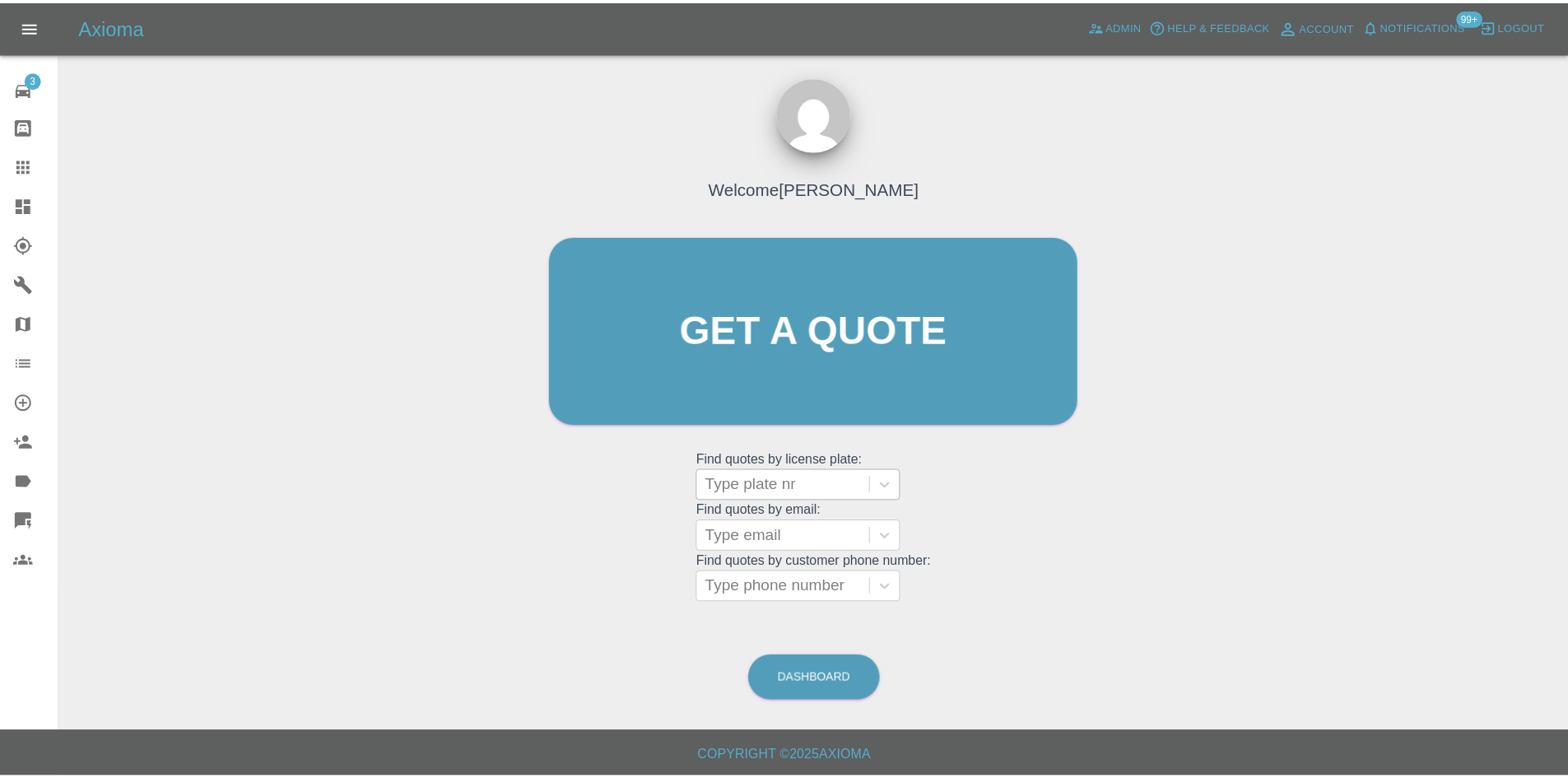
scroll to position [0, 0]
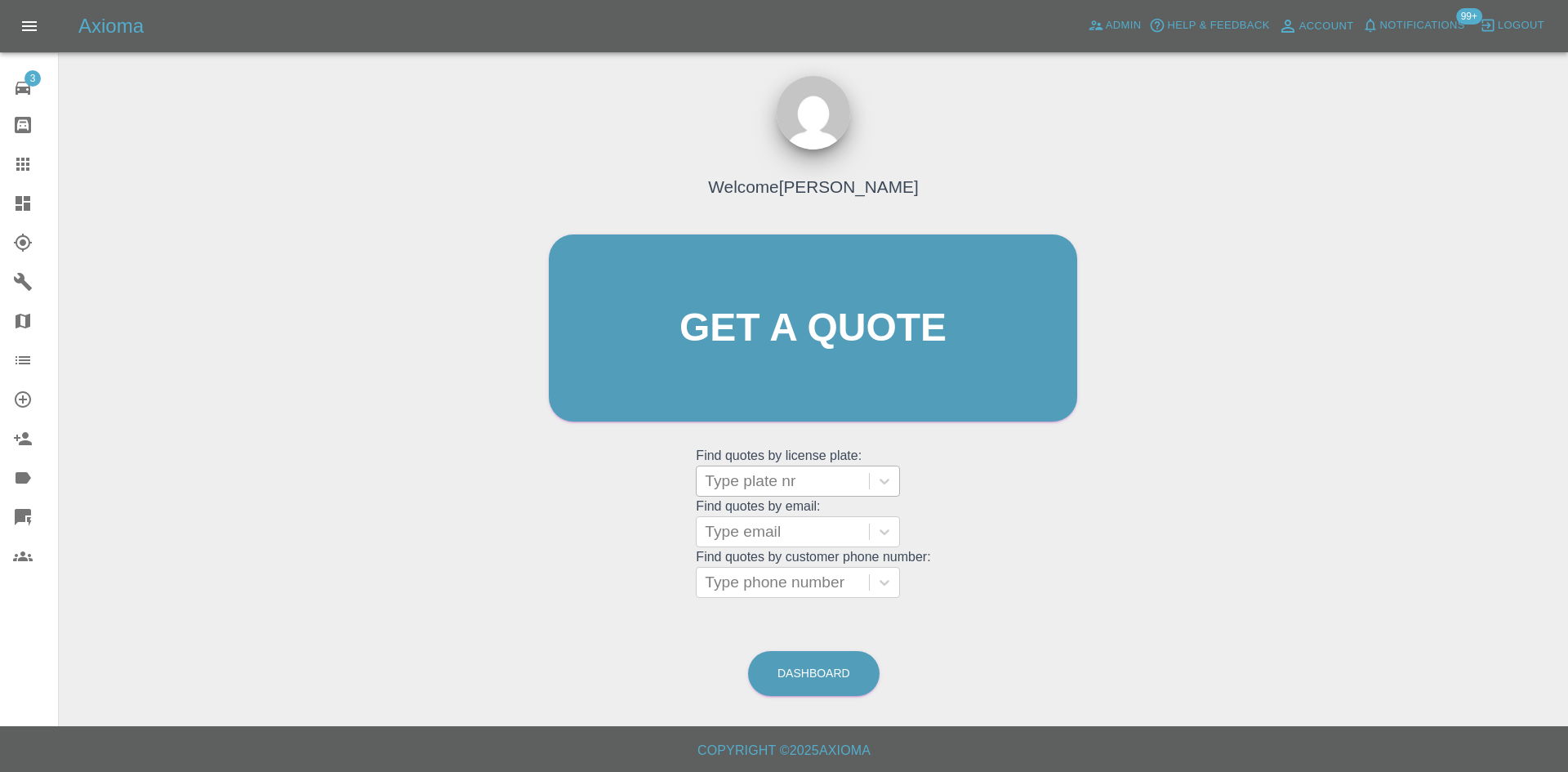
click at [808, 467] on div "Type plate nr" at bounding box center [782, 481] width 172 height 29
paste input "DW25EPO"
type input "DW25EPO"
click at [774, 522] on div "DW25EPO, Bidding" at bounding box center [798, 522] width 205 height 33
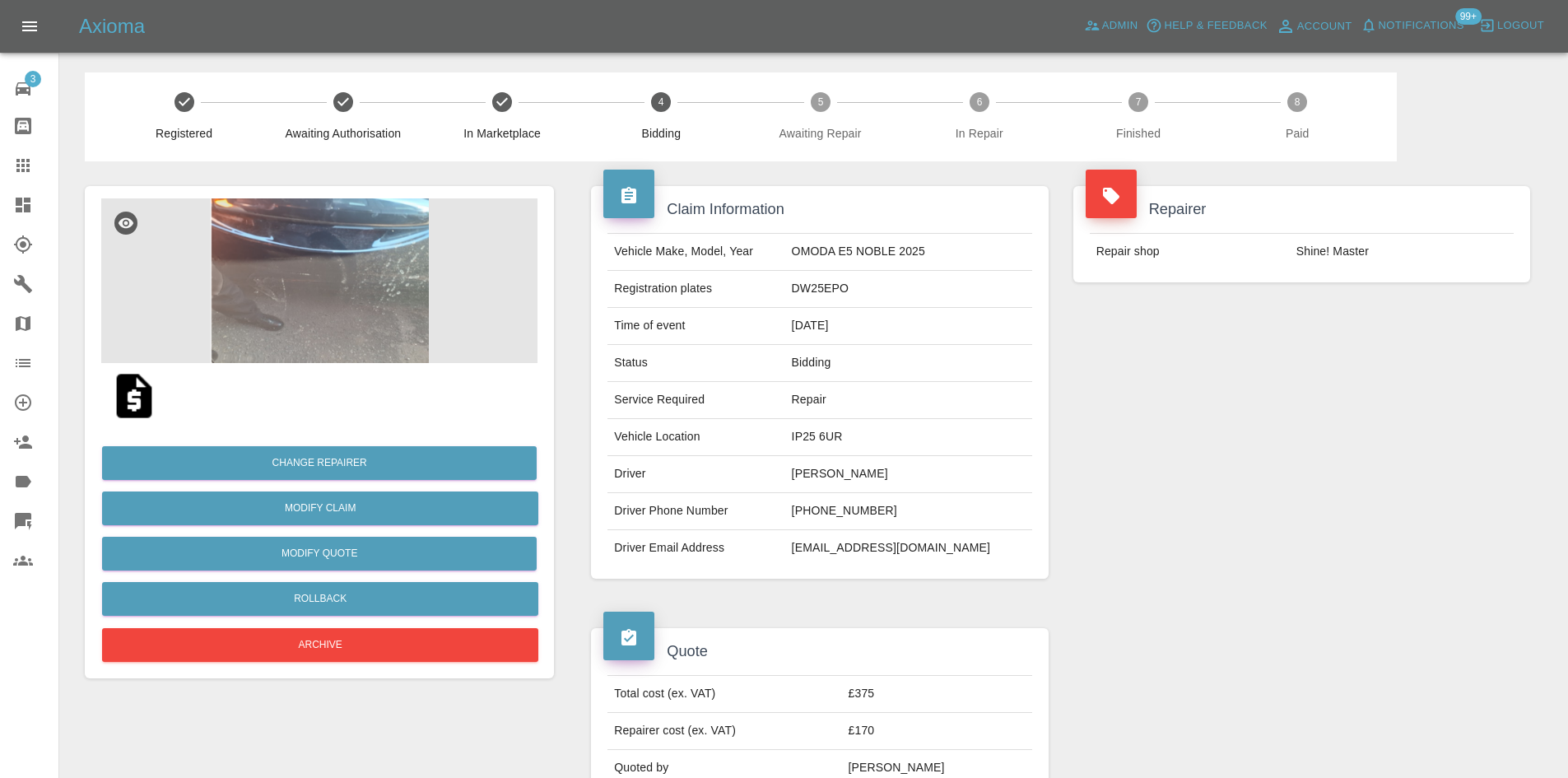
click at [854, 479] on td "[PERSON_NAME]" at bounding box center [909, 475] width 247 height 37
